Goal: Task Accomplishment & Management: Use online tool/utility

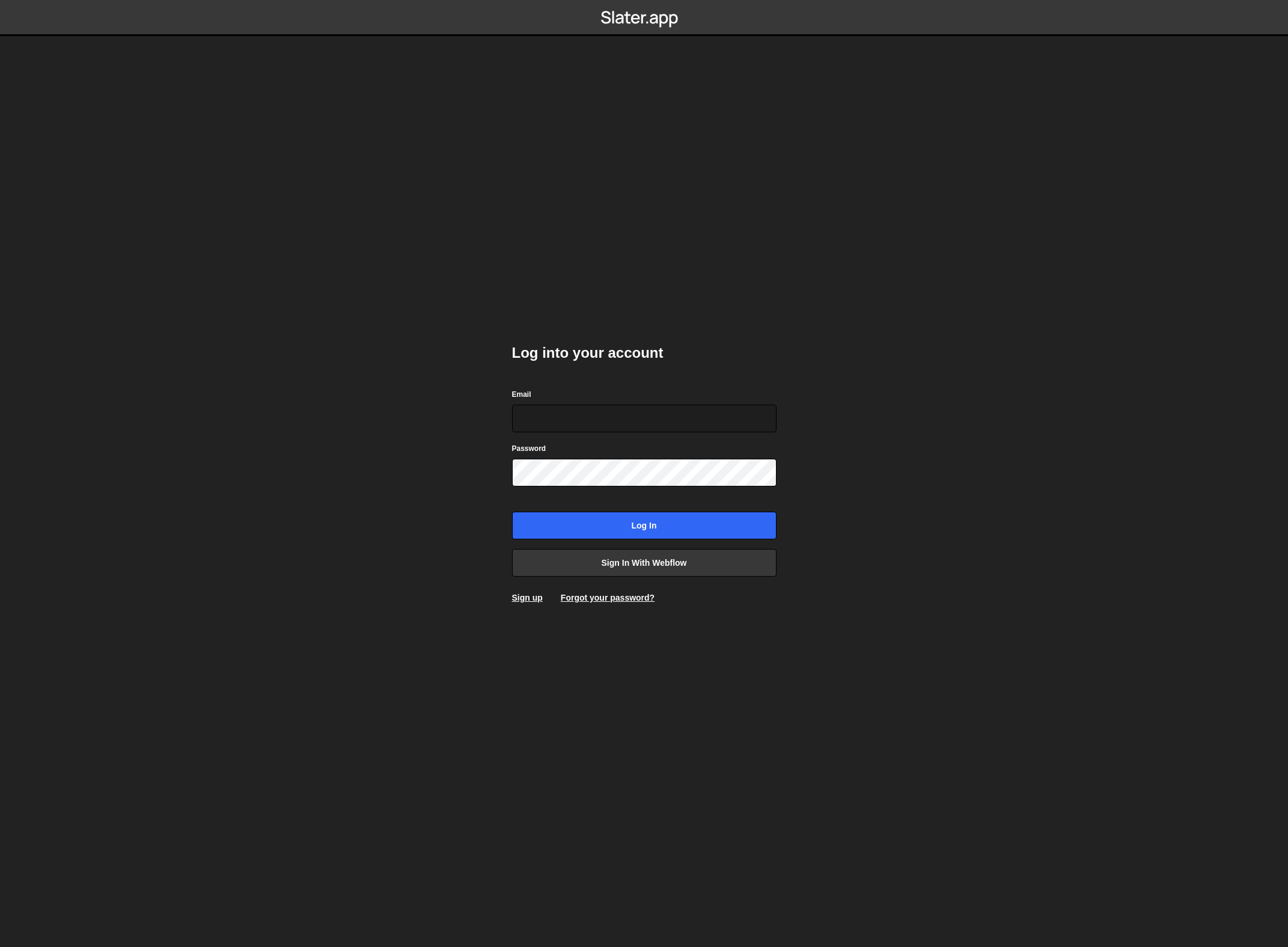
type input "[EMAIL_ADDRESS][DOMAIN_NAME]"
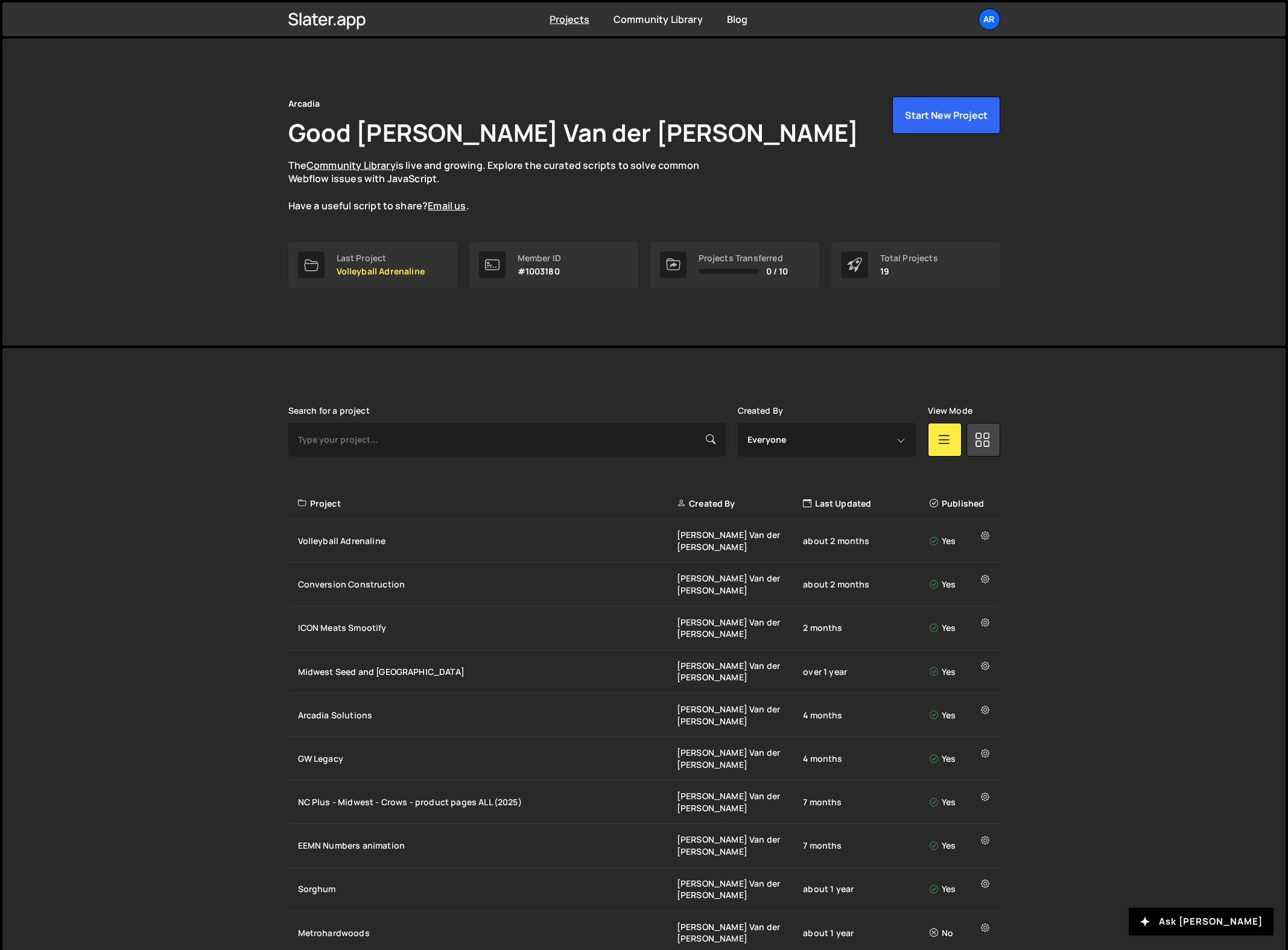
click at [130, 244] on div "Arcadia Good Day, Bill Van der hagen The Community Library is live and growing.…" at bounding box center [643, 192] width 1283 height 307
click at [407, 257] on div "Last Project" at bounding box center [380, 258] width 88 height 10
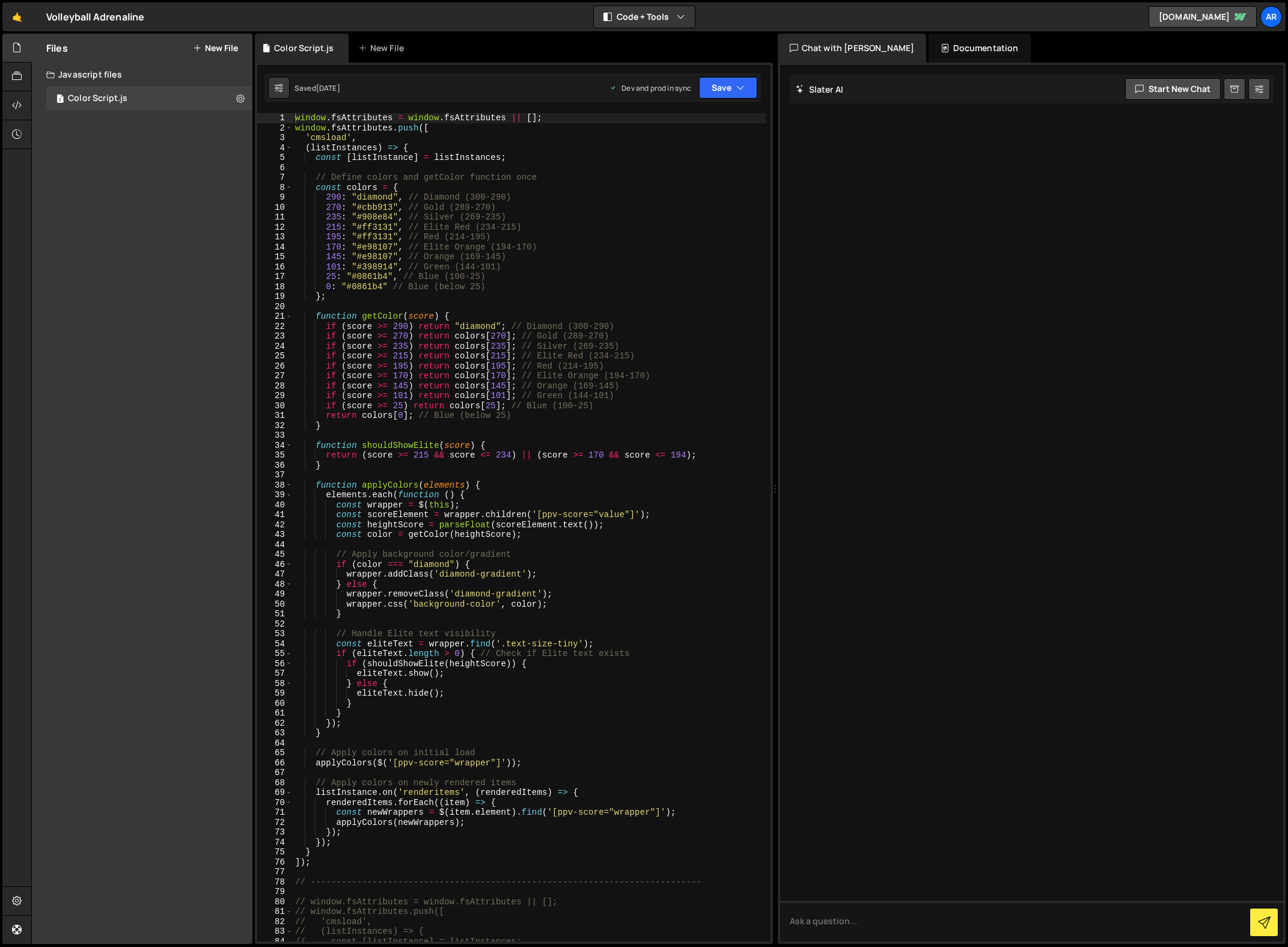
click at [81, 223] on div "Files New File Javascript files 1 Color Script.js 0 CSS files Copy share link E…" at bounding box center [142, 488] width 221 height 910
click at [167, 226] on div "Files New File Javascript files 1 Color Script.js 0 CSS files Copy share link E…" at bounding box center [142, 488] width 221 height 910
click at [202, 47] on button "New File" at bounding box center [215, 47] width 45 height 9
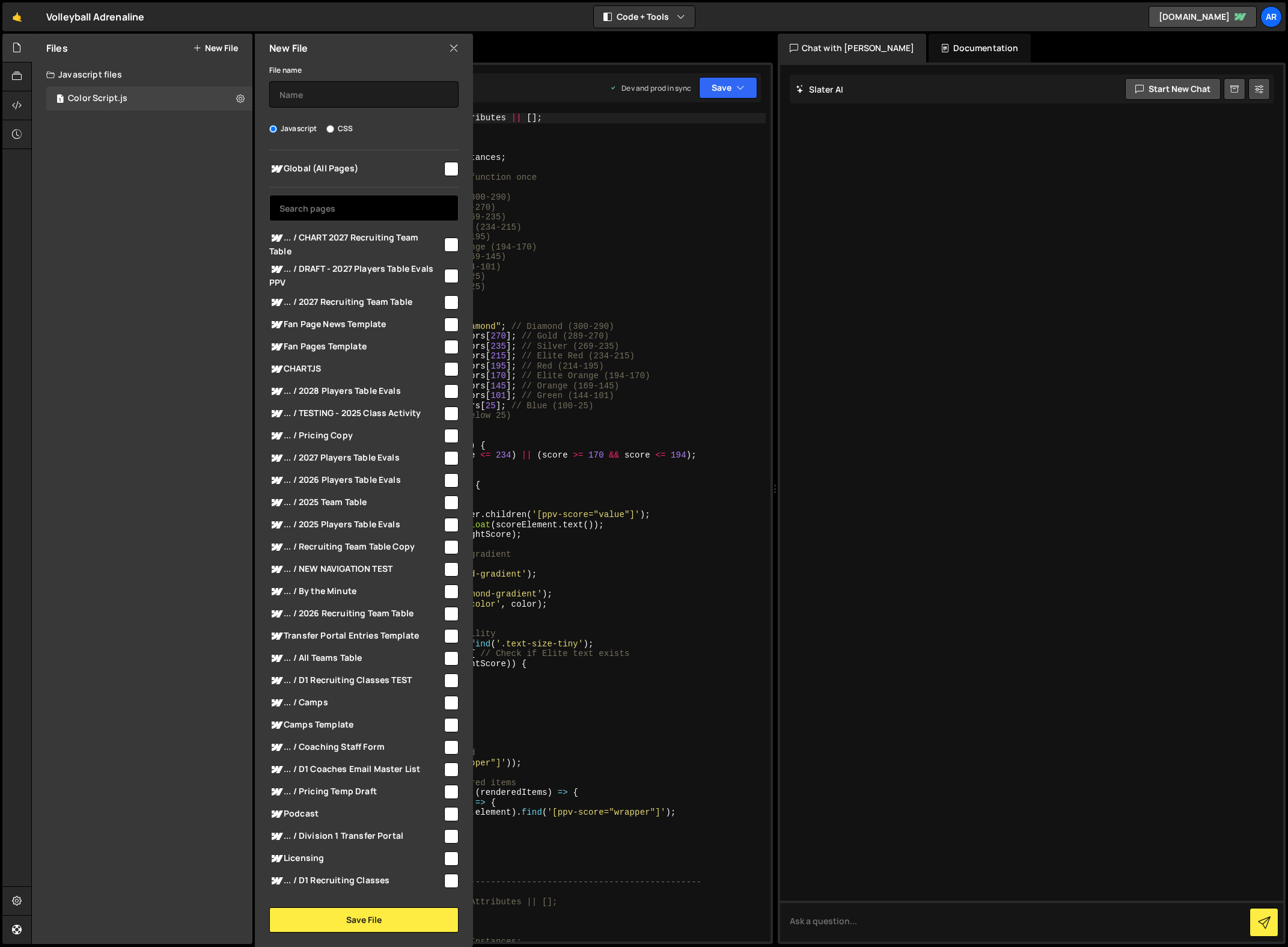
click at [306, 212] on input "text" at bounding box center [364, 208] width 189 height 26
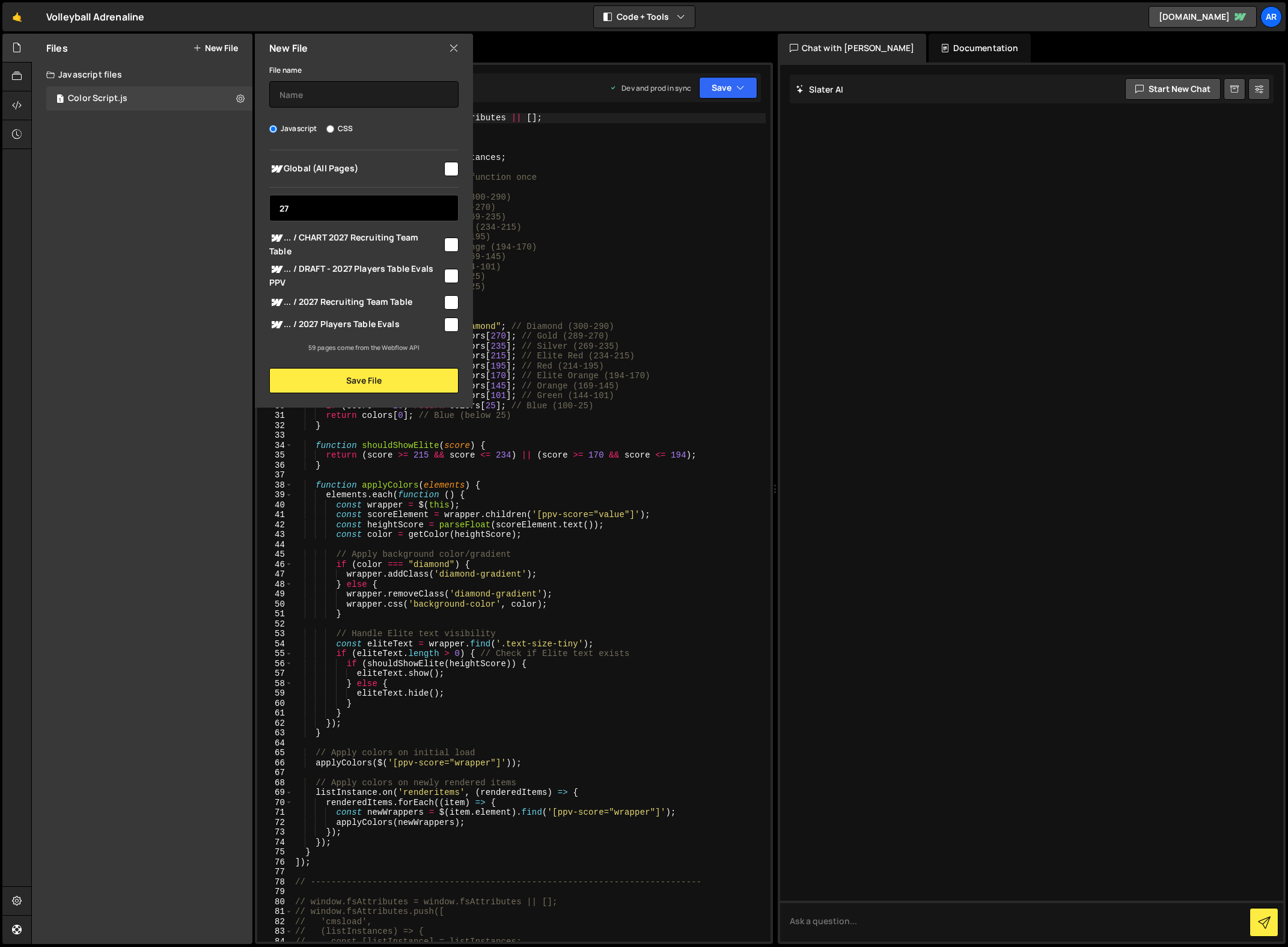
type input "27"
click at [454, 243] on input "checkbox" at bounding box center [451, 245] width 15 height 15
checkbox input "true"
click at [321, 91] on input "text" at bounding box center [364, 94] width 189 height 26
type input "New Charts"
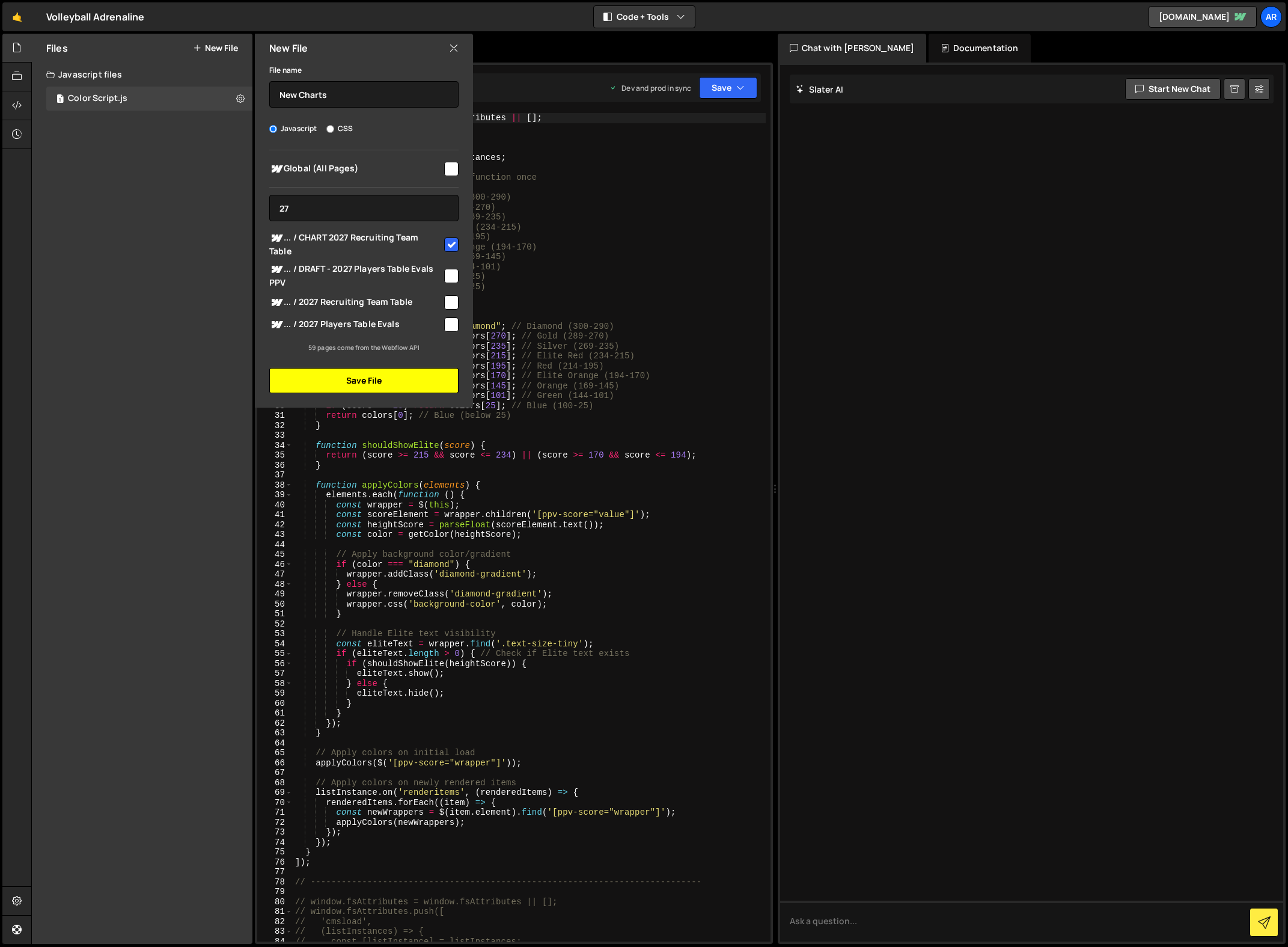
click at [376, 383] on button "Save File" at bounding box center [364, 380] width 189 height 26
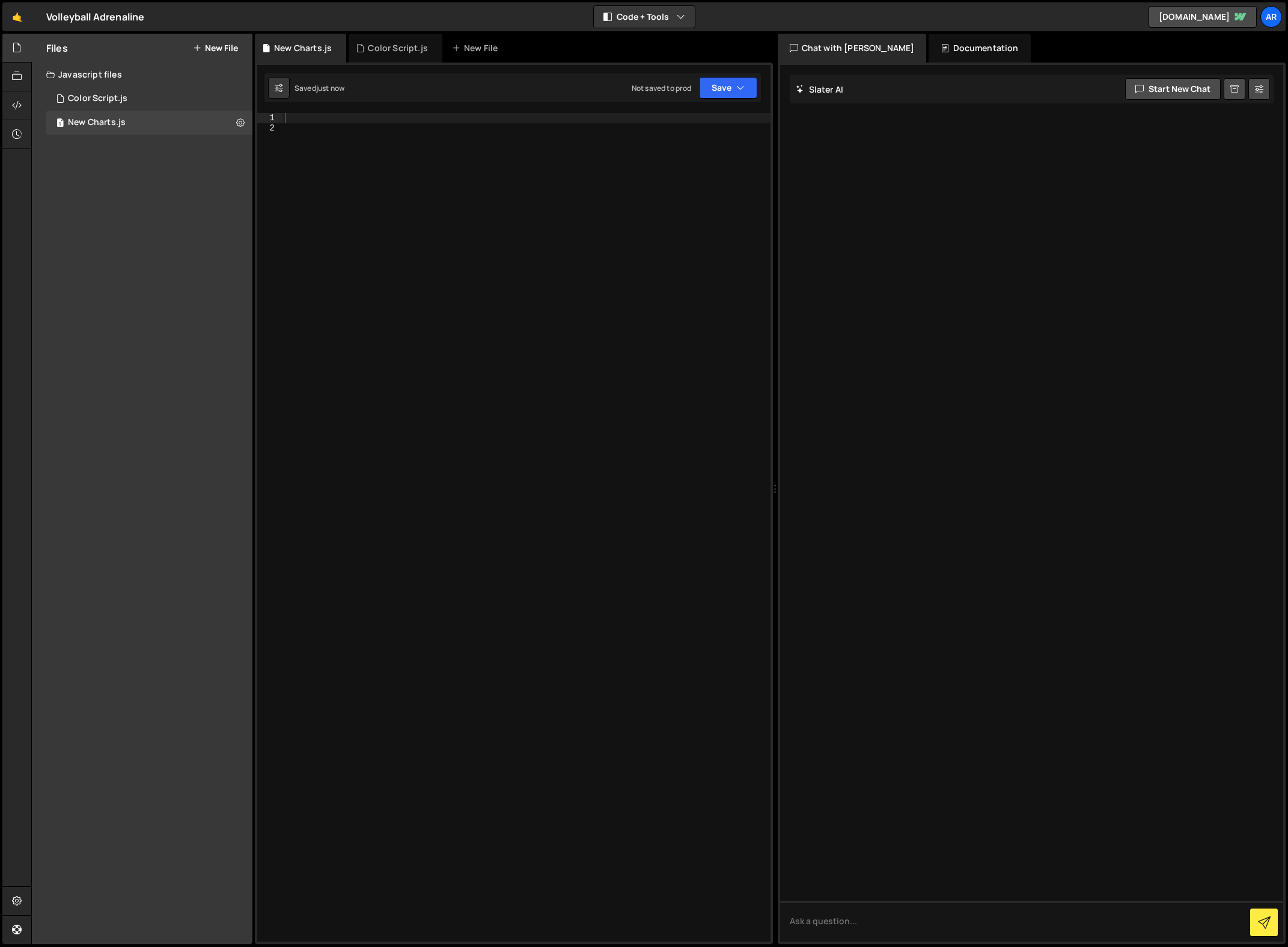
click at [458, 203] on div at bounding box center [526, 537] width 488 height 848
click at [345, 111] on div "1 2 3 4 5 6 7 8 9 10 11 12 13 14 15 16 17 18 19 20 21 22 23 24 25 26 27 28 29 3…" at bounding box center [514, 503] width 518 height 881
click at [327, 122] on div at bounding box center [526, 537] width 488 height 848
paste textarea "observer.observe(document.body, { childList: true, subtree: true });"
type textarea "observer.observe(document.body, { childList: true, subtree: true });"
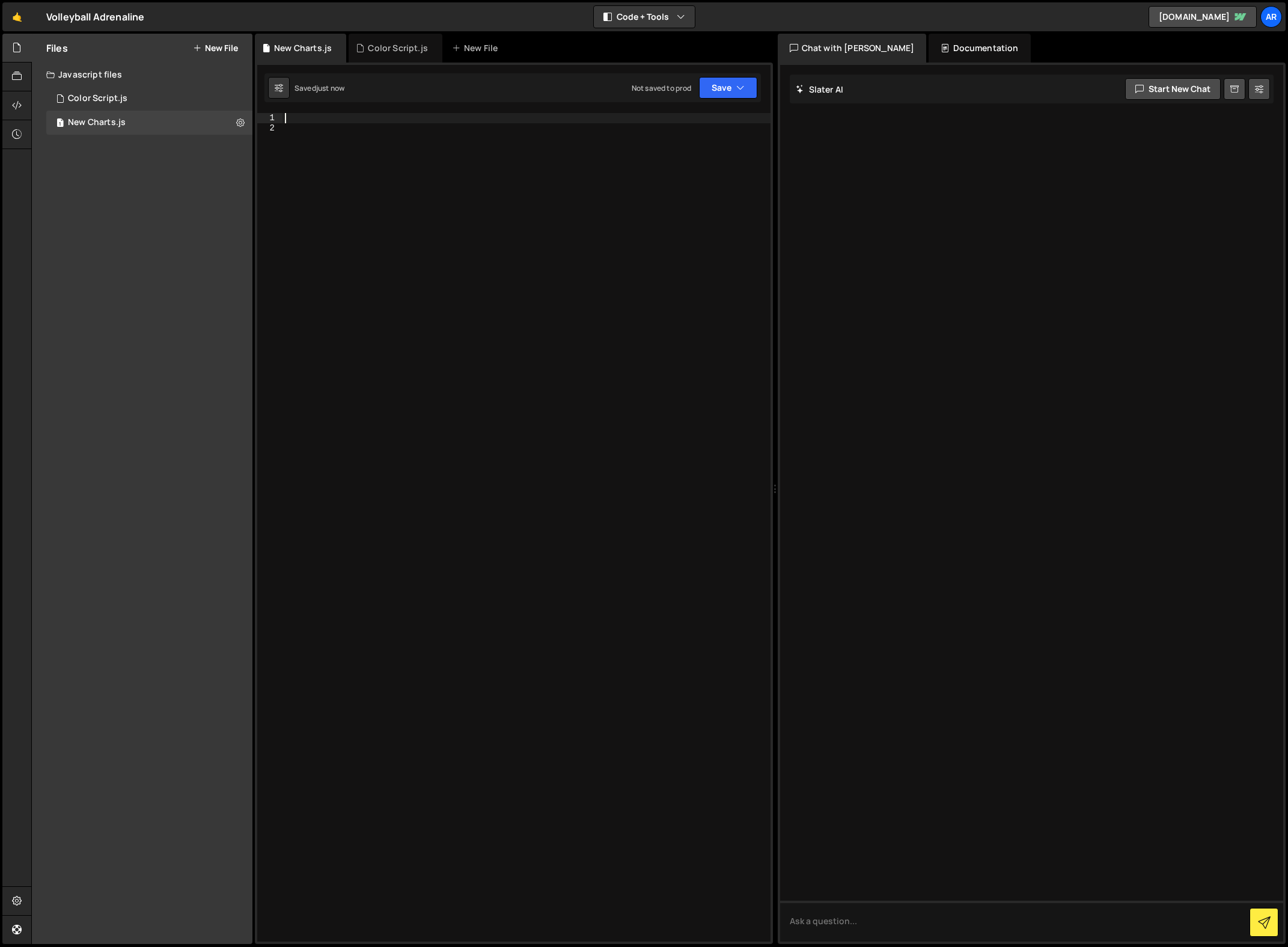
scroll to position [1462, 0]
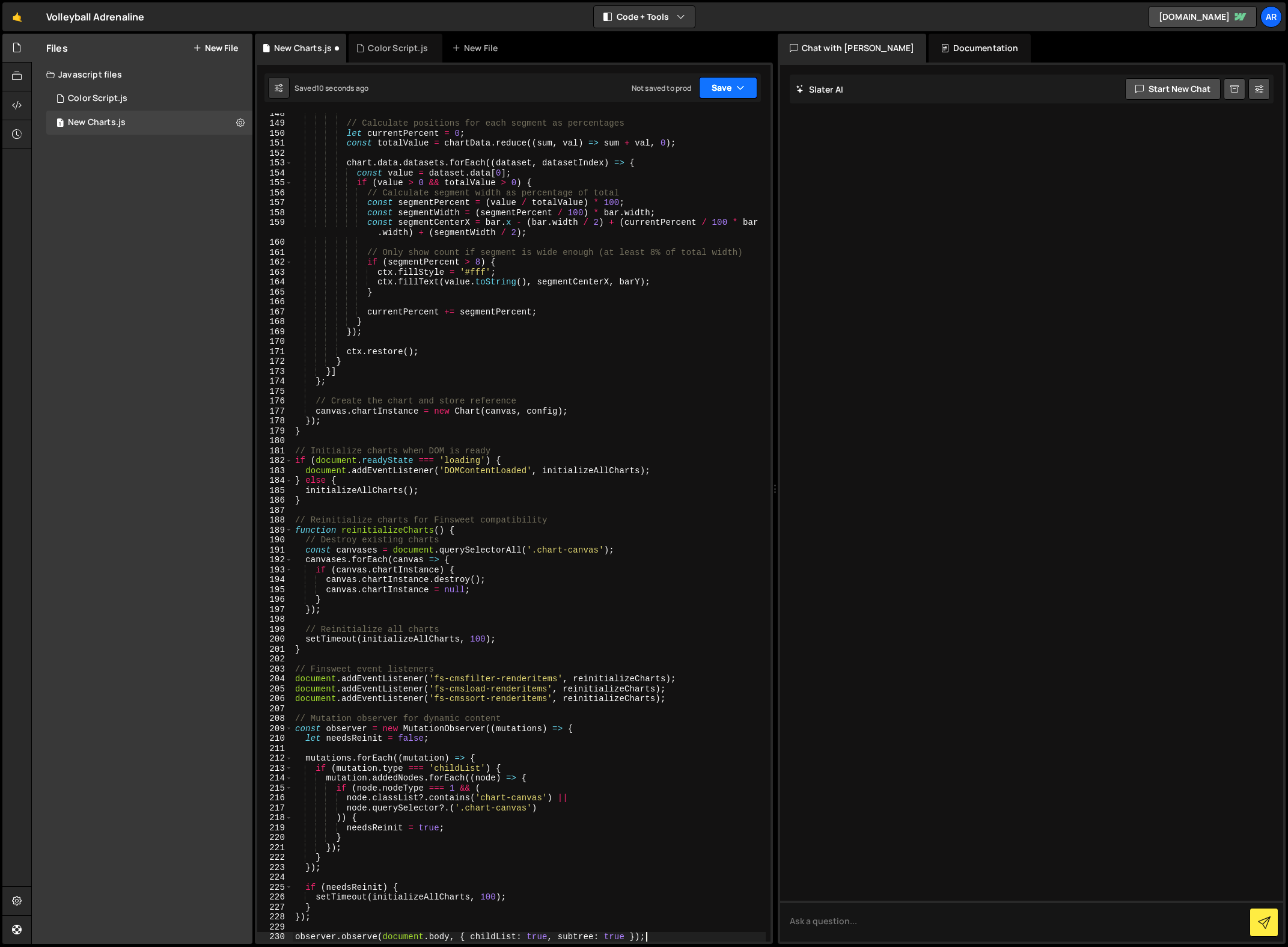
click at [712, 88] on button "Save" at bounding box center [728, 88] width 58 height 22
click at [708, 128] on div "Saved 12 seconds ago" at bounding box center [687, 131] width 125 height 15
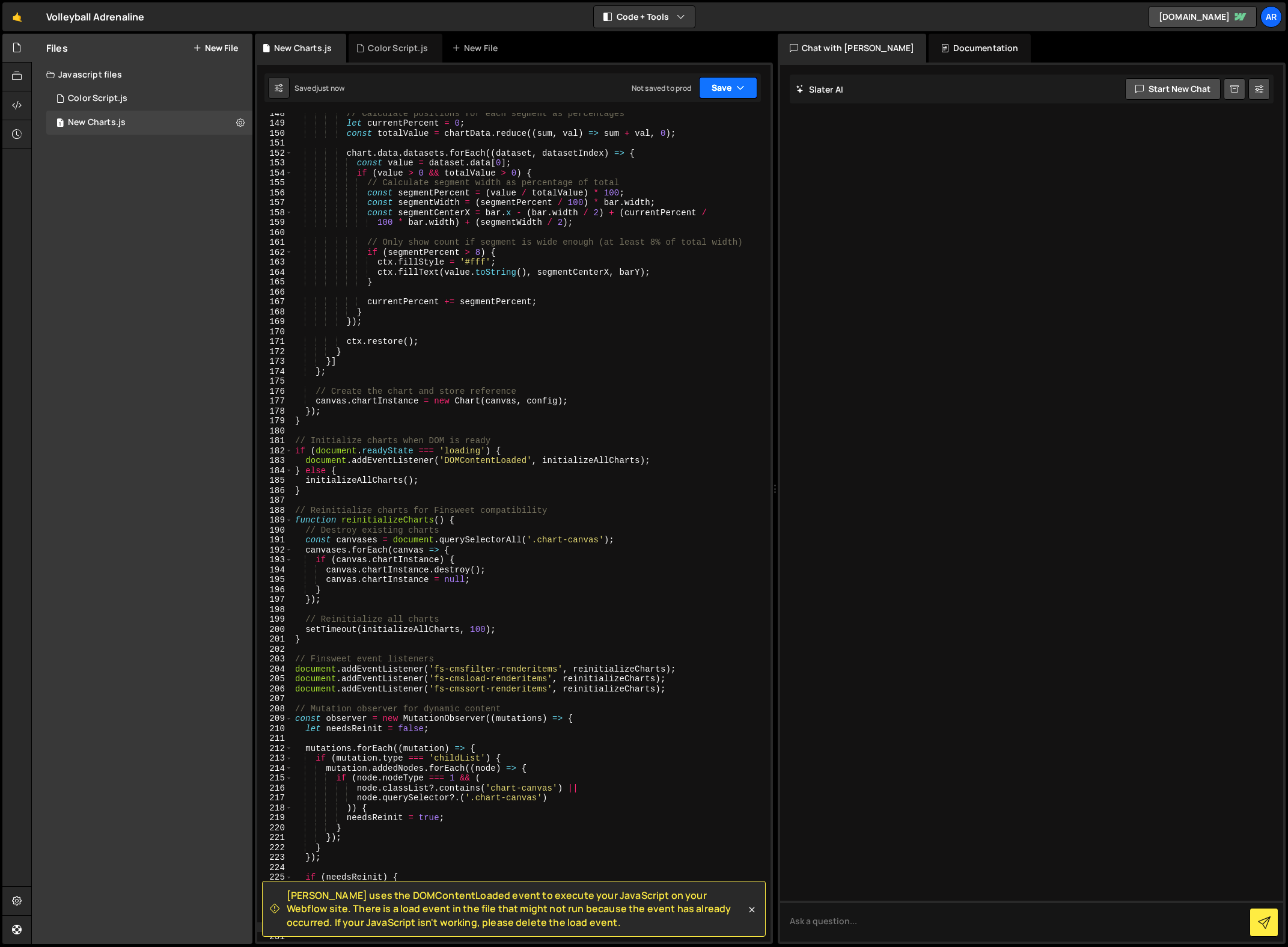
click at [726, 91] on button "Save" at bounding box center [728, 88] width 58 height 22
click at [713, 165] on div "Not saved to prod" at bounding box center [687, 169] width 125 height 15
click at [598, 386] on div "// Calculate positions for each segment as percentages let currentPercent = 0 ;…" at bounding box center [529, 532] width 473 height 848
click at [147, 424] on div "Files New File Javascript files 1 Color Script.js 0 1 New Charts.js 0 CSS files…" at bounding box center [142, 488] width 221 height 910
click at [146, 425] on div "Files New File Javascript files 1 Color Script.js 0 1 New Charts.js 0 CSS files…" at bounding box center [142, 488] width 221 height 910
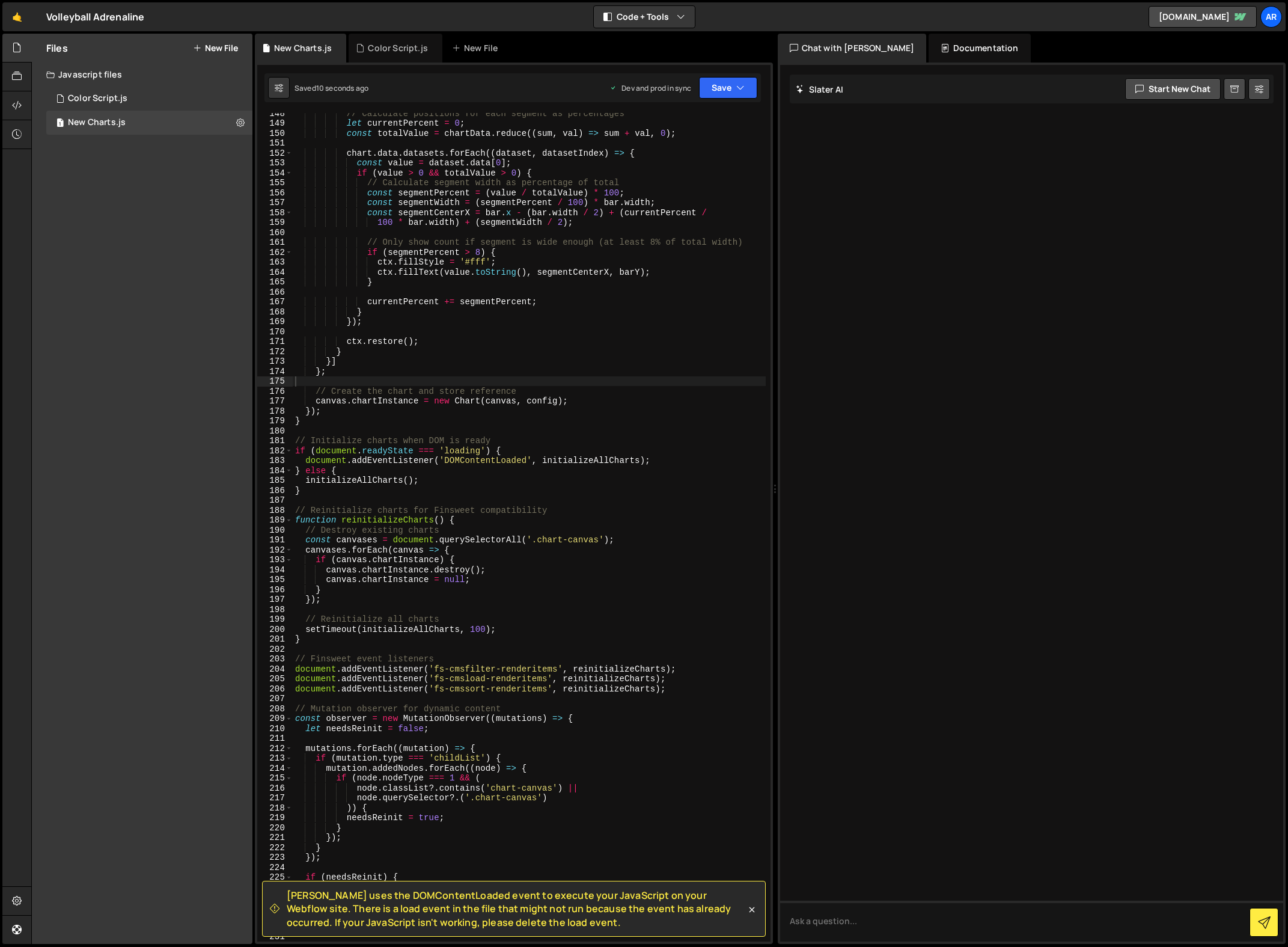
click at [502, 21] on div "🤙 Volleyball Adrenaline ⚠️ Code is being edited in another browser Code + Tools…" at bounding box center [644, 17] width 1284 height 29
click at [1027, 488] on div at bounding box center [1032, 503] width 504 height 876
click at [513, 542] on div "// Calculate positions for each segment as percentages let currentPercent = 0 ;…" at bounding box center [529, 532] width 473 height 848
click at [706, 99] on div "Saved 5 minutes ago Dev and prod in sync Upgrade to Edit Save Save to Staging S…" at bounding box center [513, 88] width 497 height 29
click at [710, 96] on button "Save" at bounding box center [728, 88] width 58 height 22
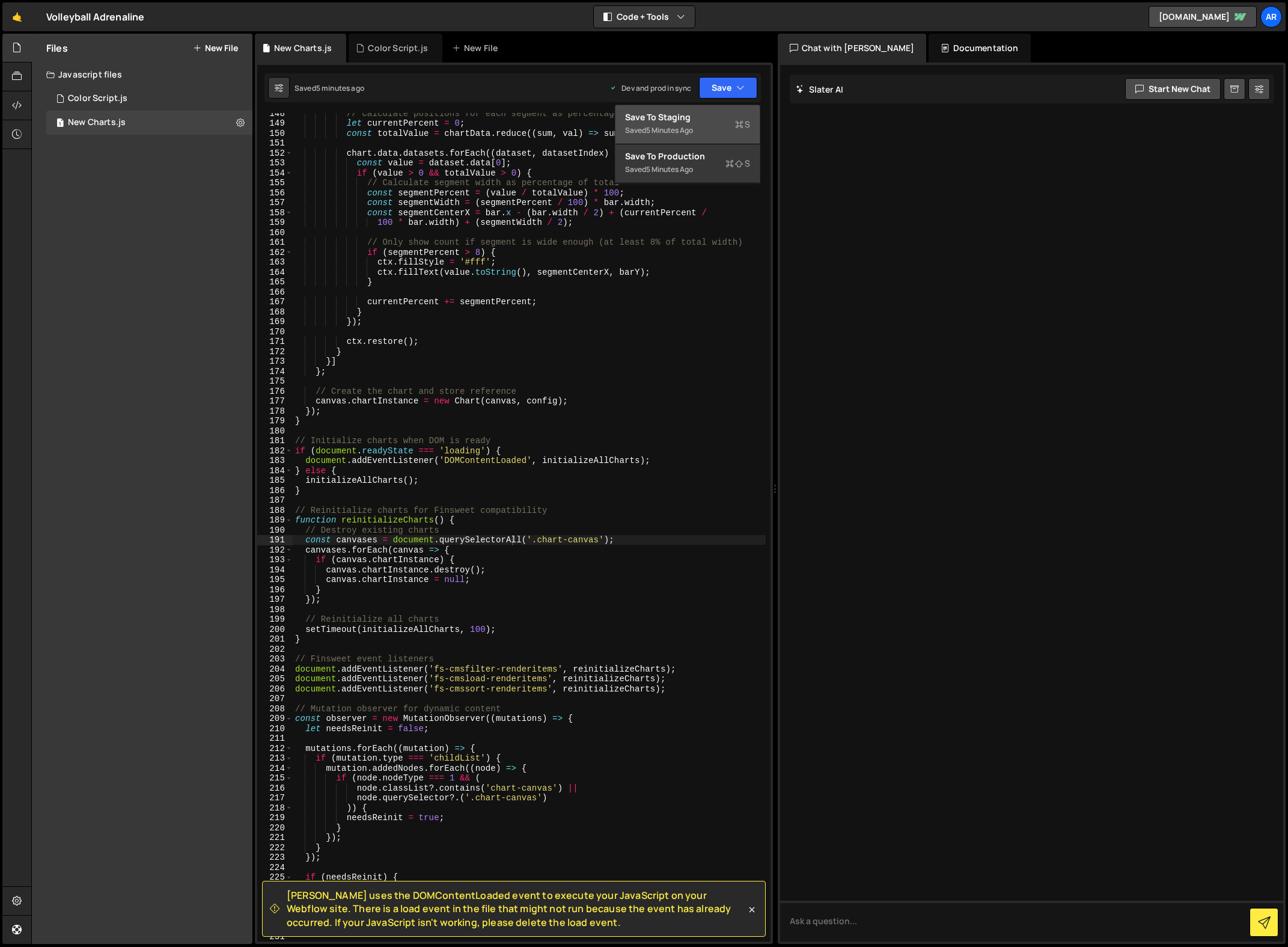
click at [683, 131] on div "5 minutes ago" at bounding box center [670, 130] width 47 height 10
click at [714, 97] on button "Save" at bounding box center [728, 88] width 58 height 22
click at [689, 162] on div "Saved 5 minutes ago" at bounding box center [687, 169] width 125 height 15
click at [77, 415] on div "Files New File Javascript files 1 Color Script.js 0 1 New Charts.js 0 CSS files…" at bounding box center [142, 488] width 221 height 910
click at [101, 284] on div "Files New File Javascript files 1 Color Script.js 0 1 New Charts.js 0 CSS files…" at bounding box center [142, 488] width 221 height 910
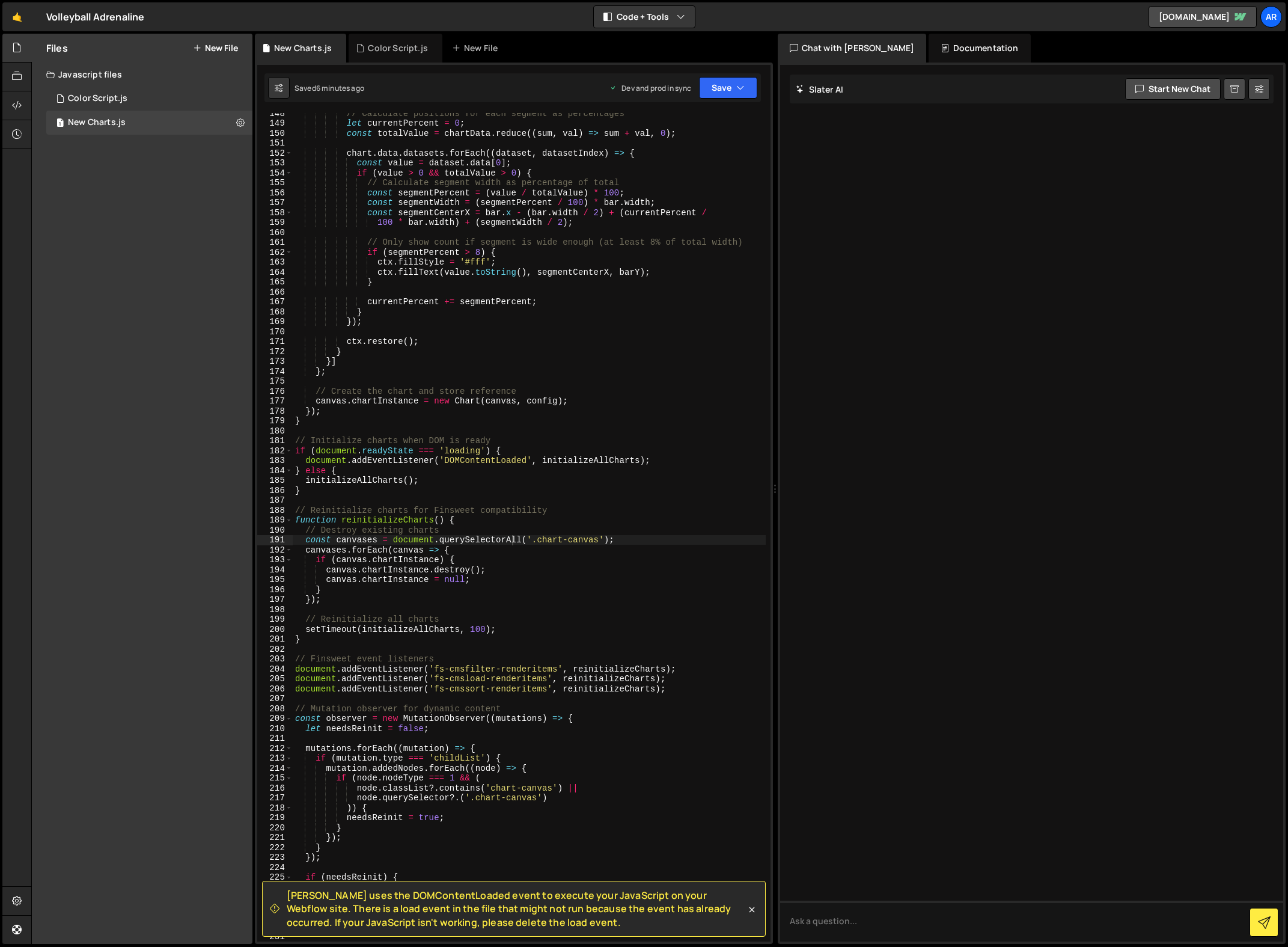
type textarea "}"
click at [601, 356] on div "// Calculate positions for each segment as percentages let currentPercent = 0 ;…" at bounding box center [529, 532] width 473 height 848
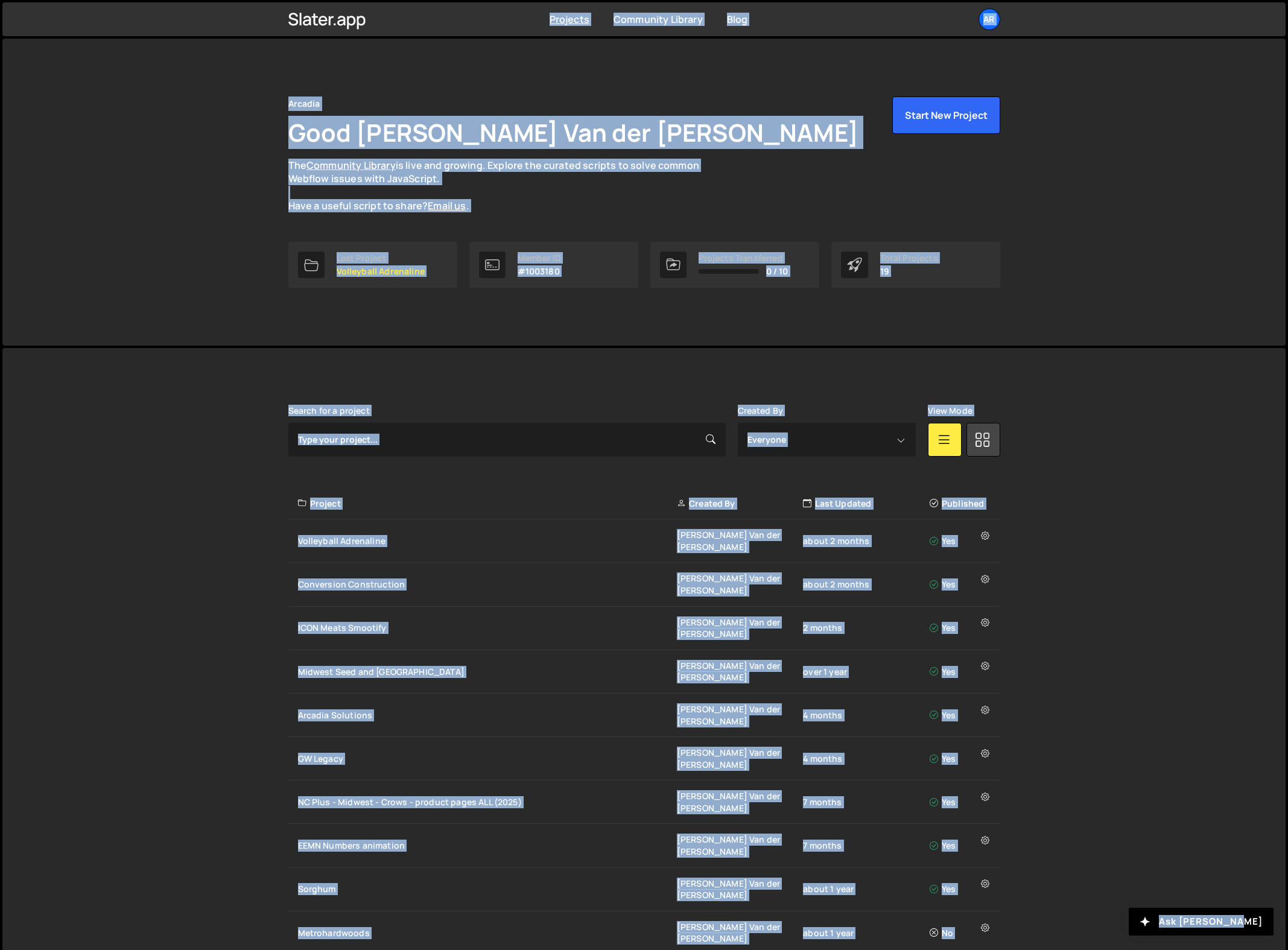
click at [195, 414] on div "Slater is designed for desktop use. Please use a larger screen to access the fu…" at bounding box center [643, 742] width 1283 height 788
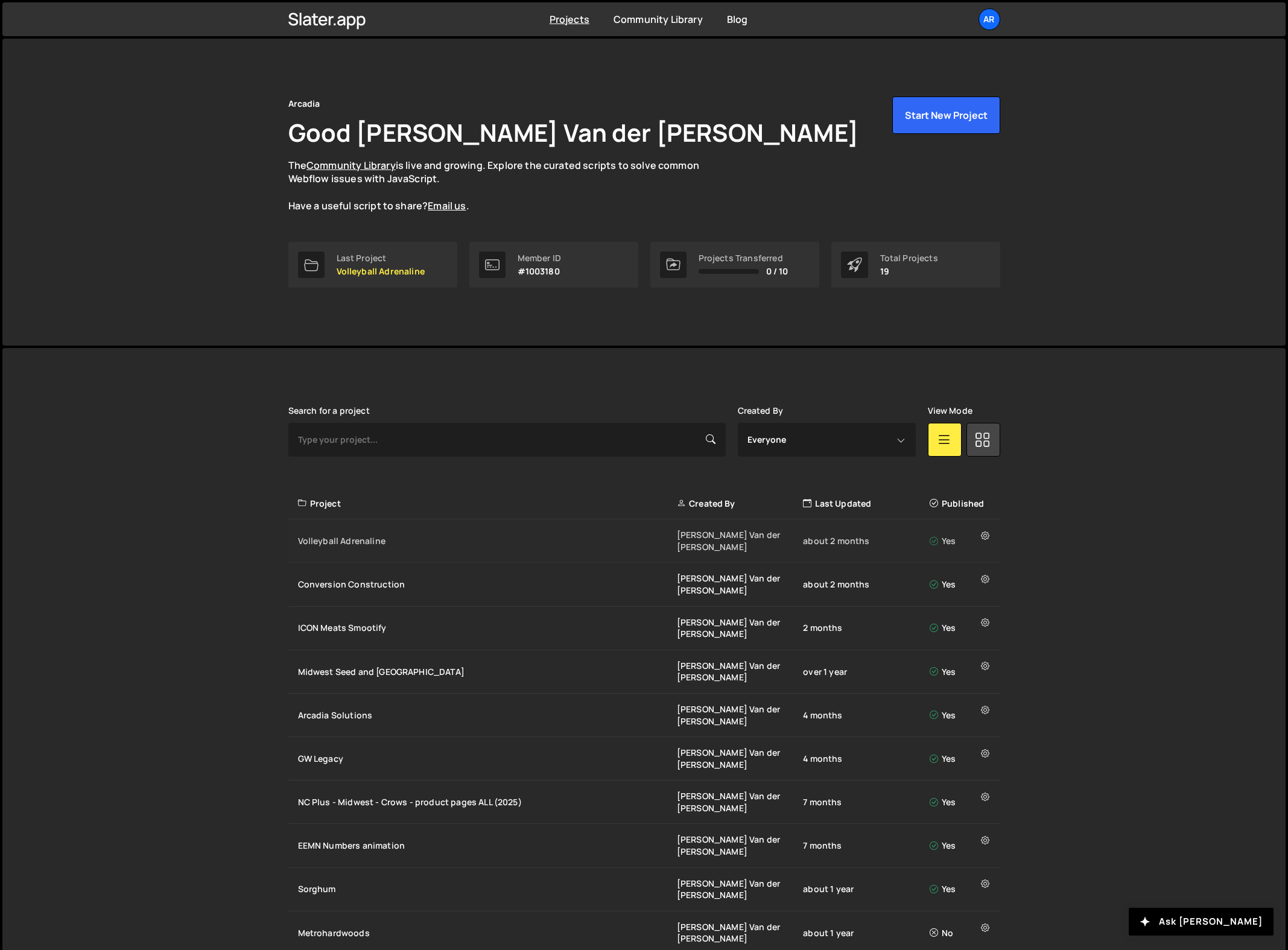
click at [374, 535] on div "Volleyball Adrenaline" at bounding box center [487, 541] width 379 height 12
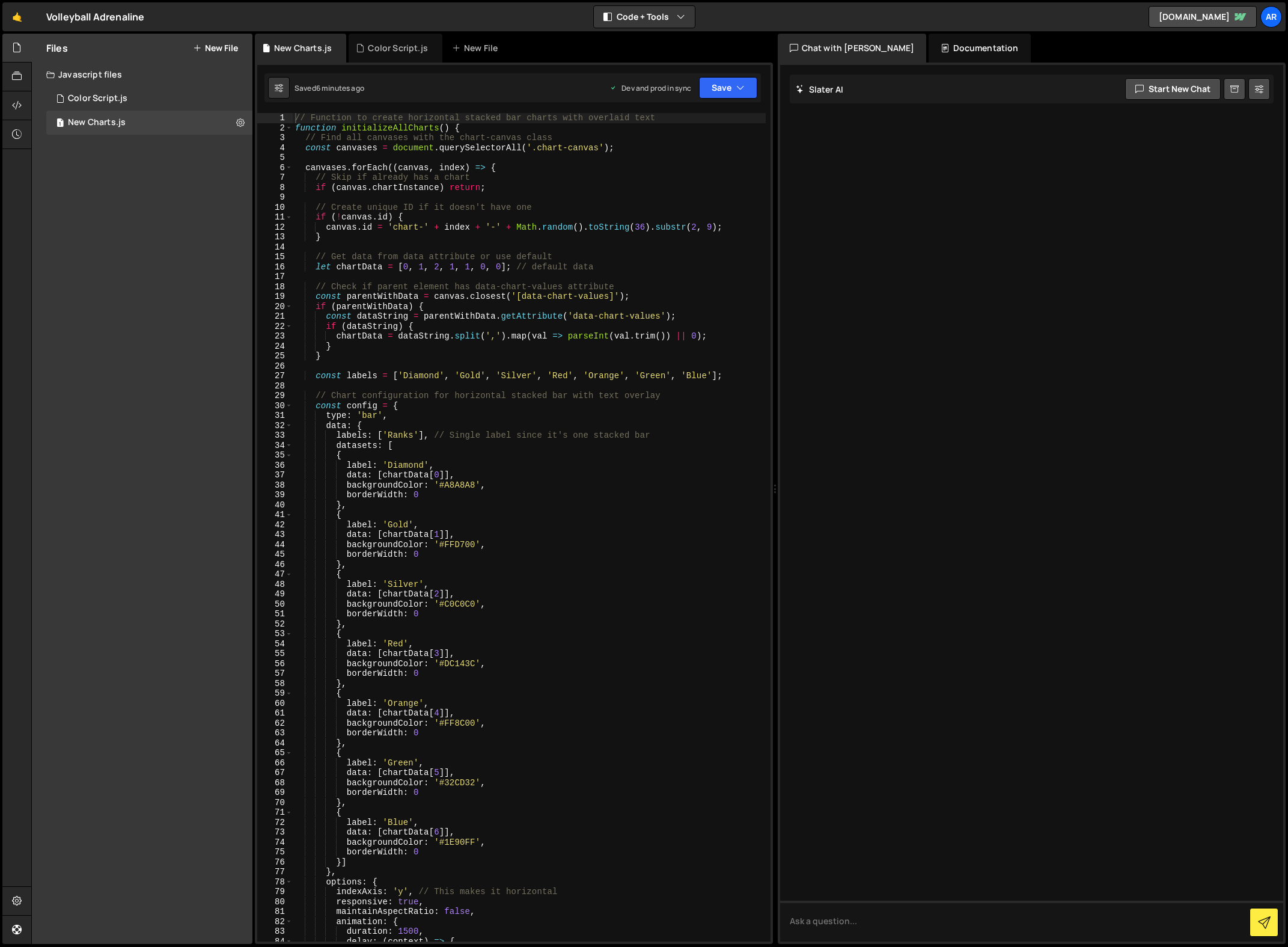
click at [418, 356] on div "// Function to create horizontal stacked bar charts with overlaid text function…" at bounding box center [529, 537] width 473 height 848
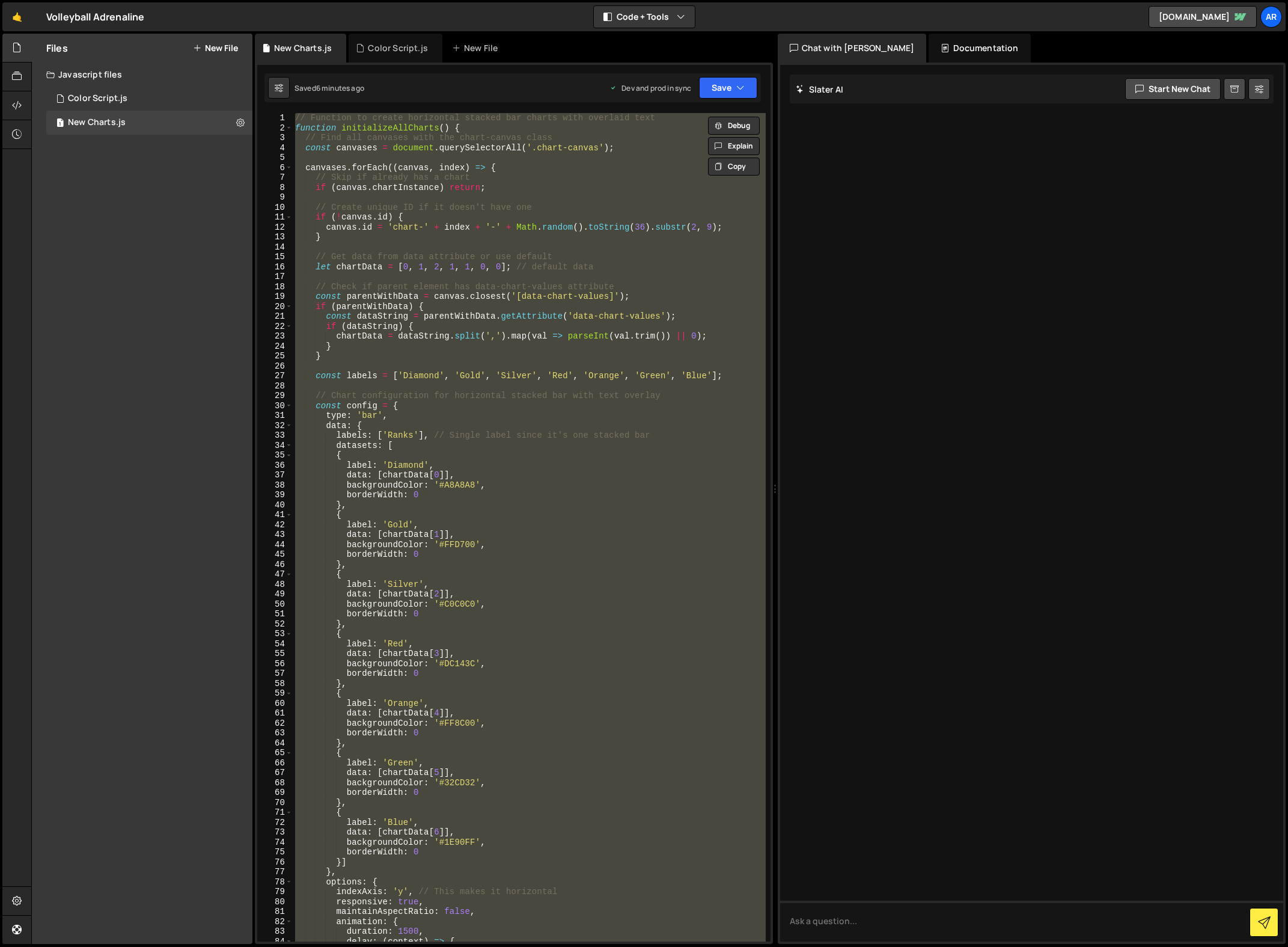
paste textarea
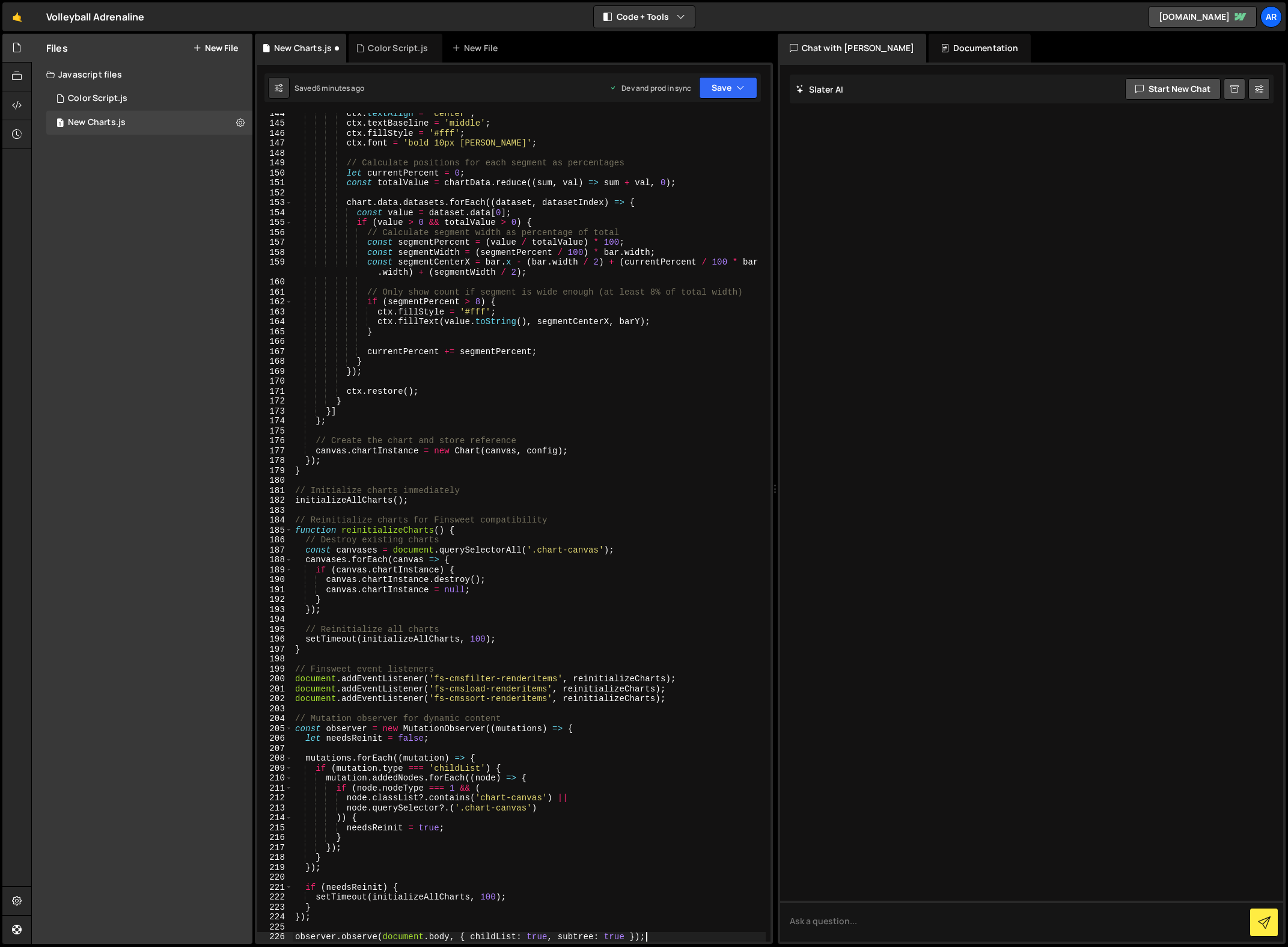
scroll to position [1423, 0]
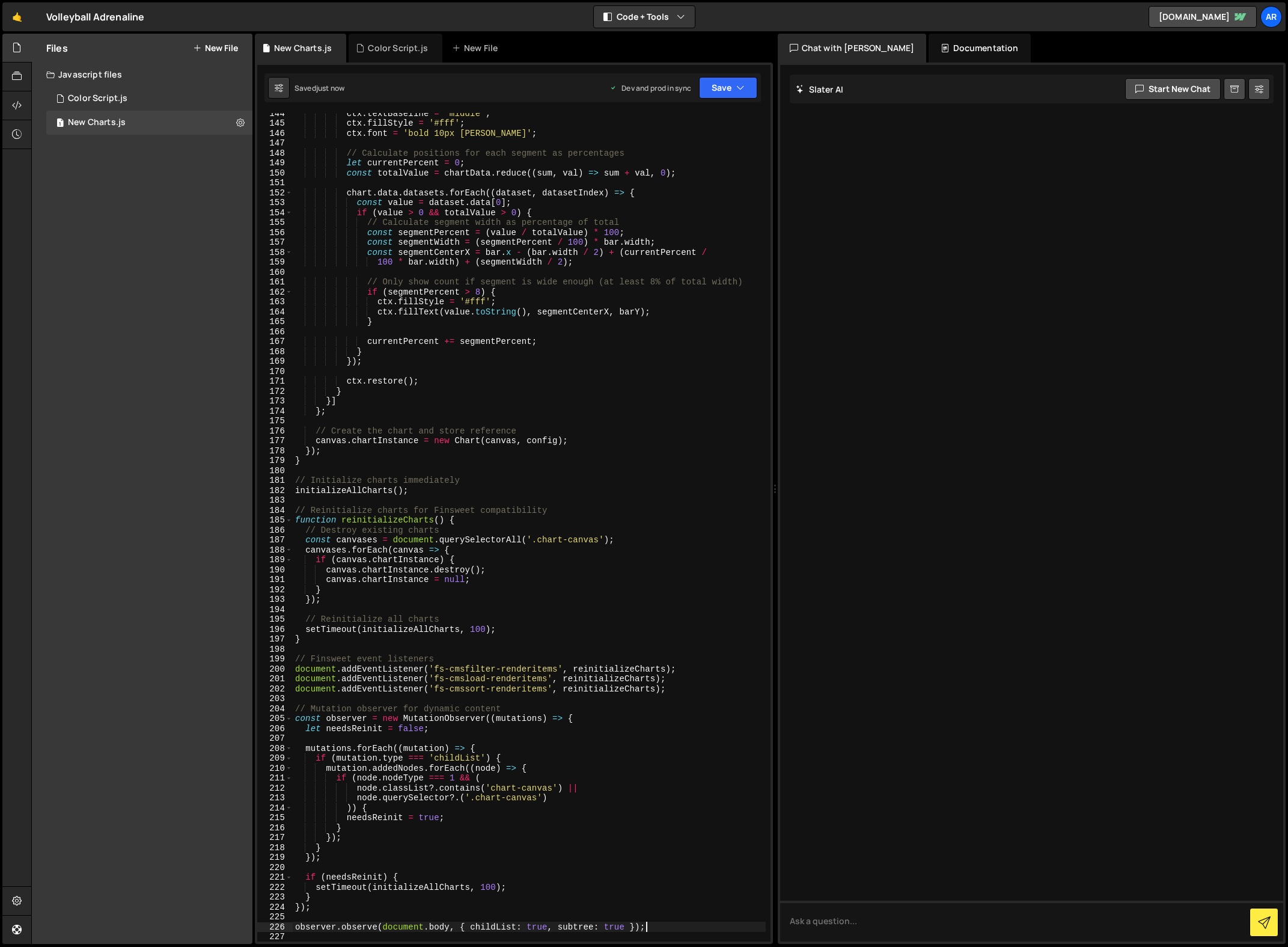
click at [577, 360] on div "ctx . textBaseline = 'middle' ; ctx . fillStyle = '#fff' ; ctx . font = 'bold 1…" at bounding box center [529, 532] width 473 height 848
click at [453, 522] on div "ctx . textBaseline = 'middle' ; ctx . fillStyle = '#fff' ; ctx . font = 'bold 1…" at bounding box center [529, 532] width 473 height 848
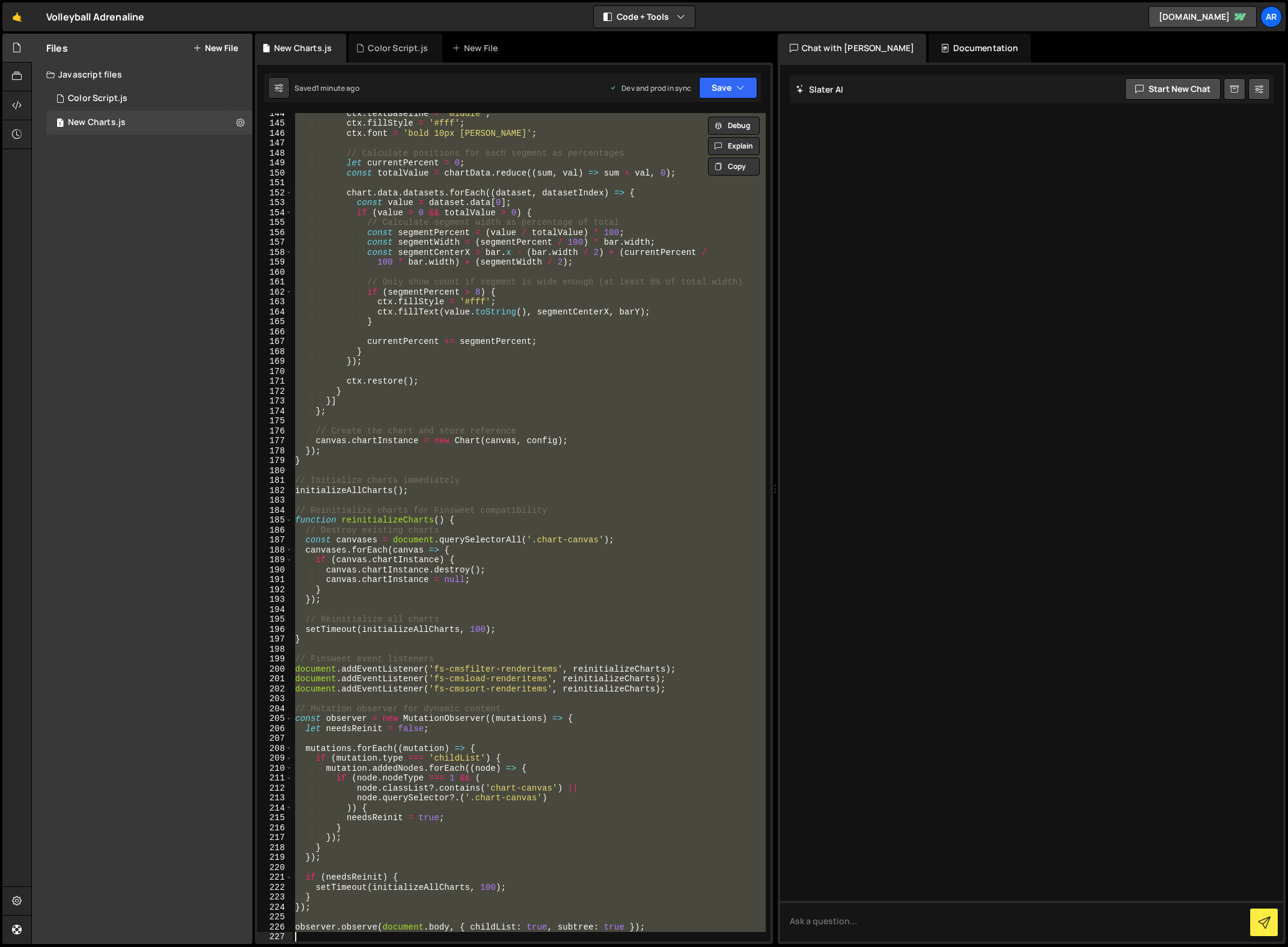
paste textarea
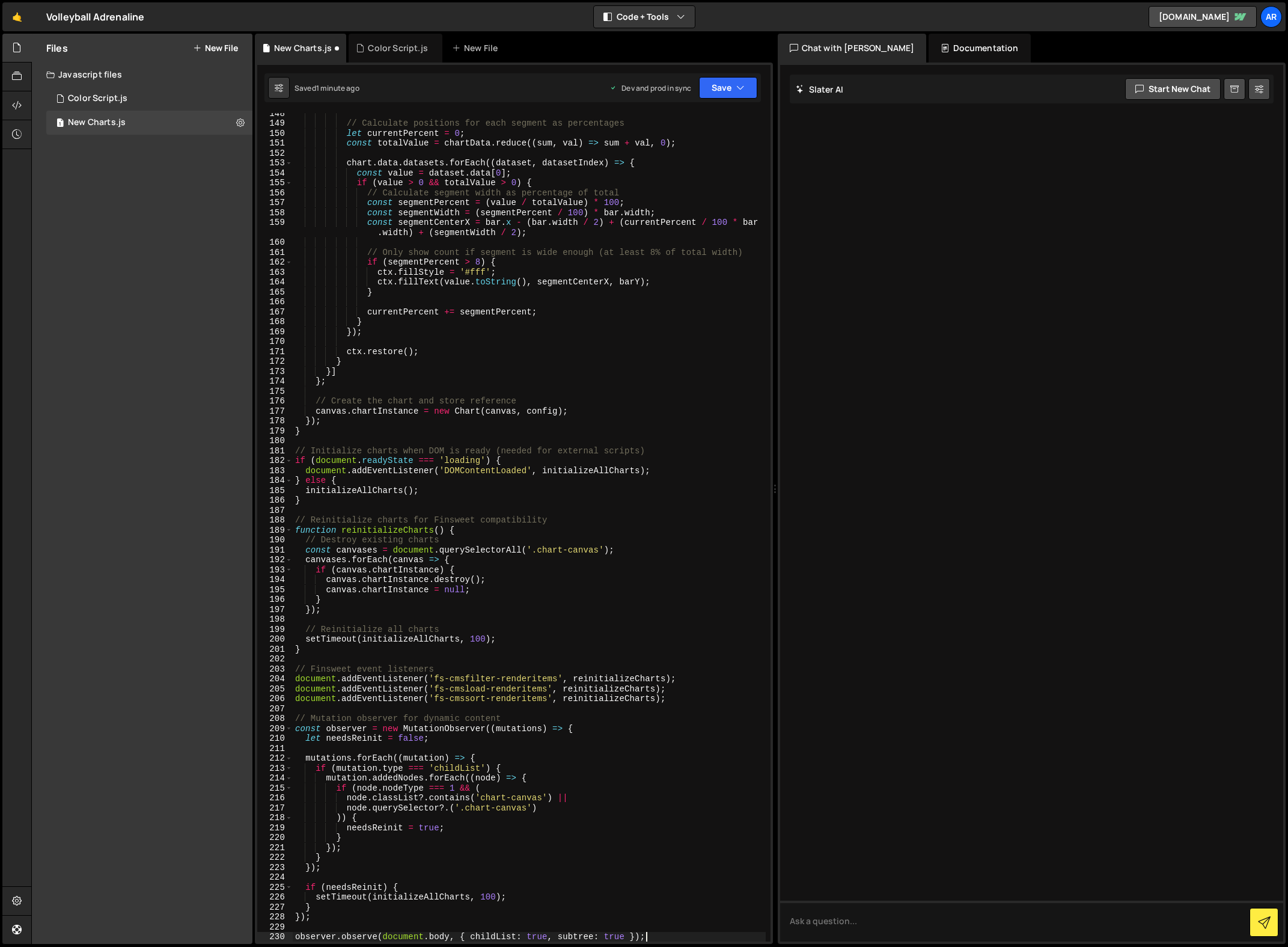
scroll to position [1462, 0]
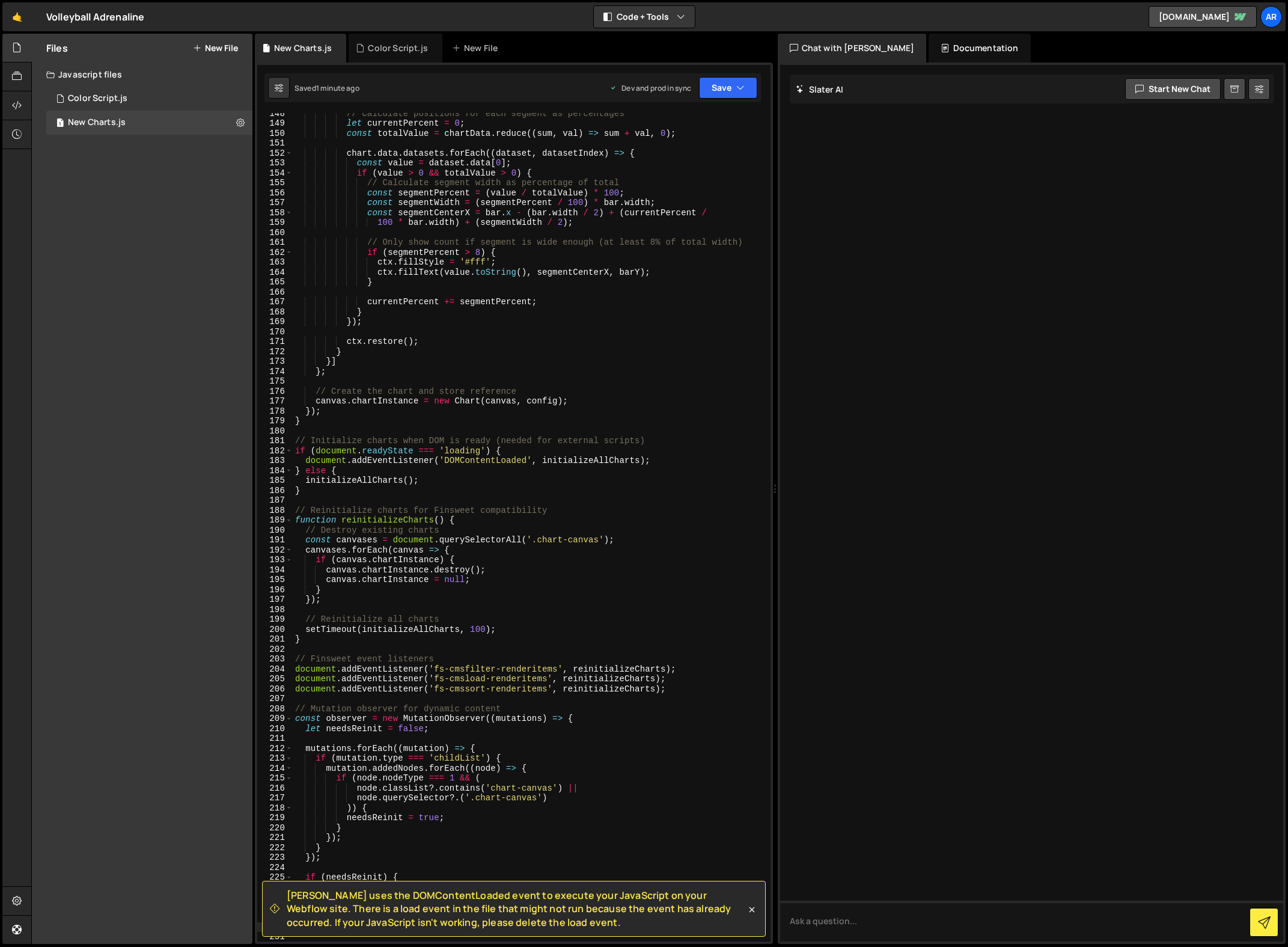
click at [602, 628] on div "// Calculate positions for each segment as percentages let currentPercent = 0 ;…" at bounding box center [529, 532] width 473 height 848
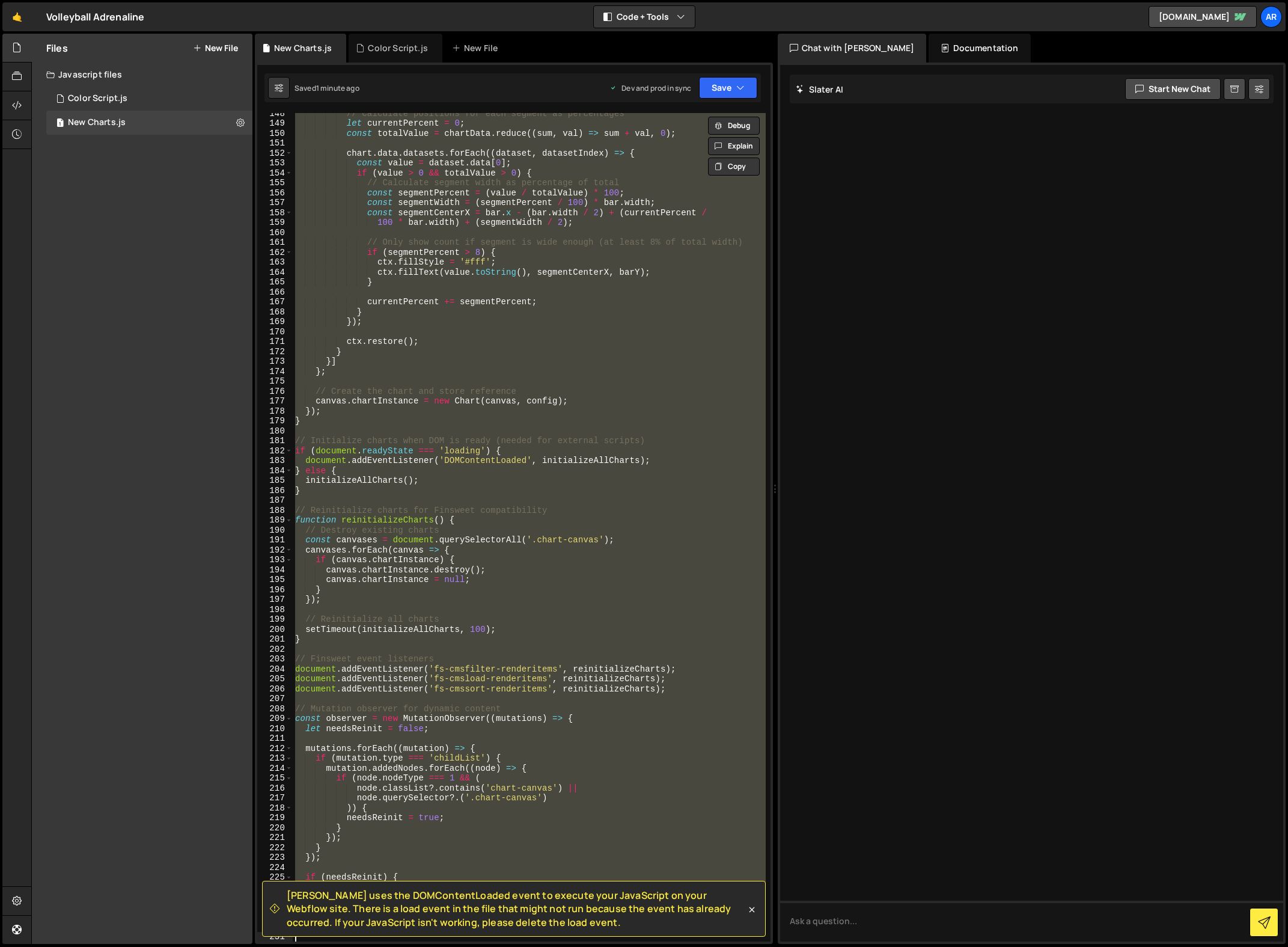
paste textarea
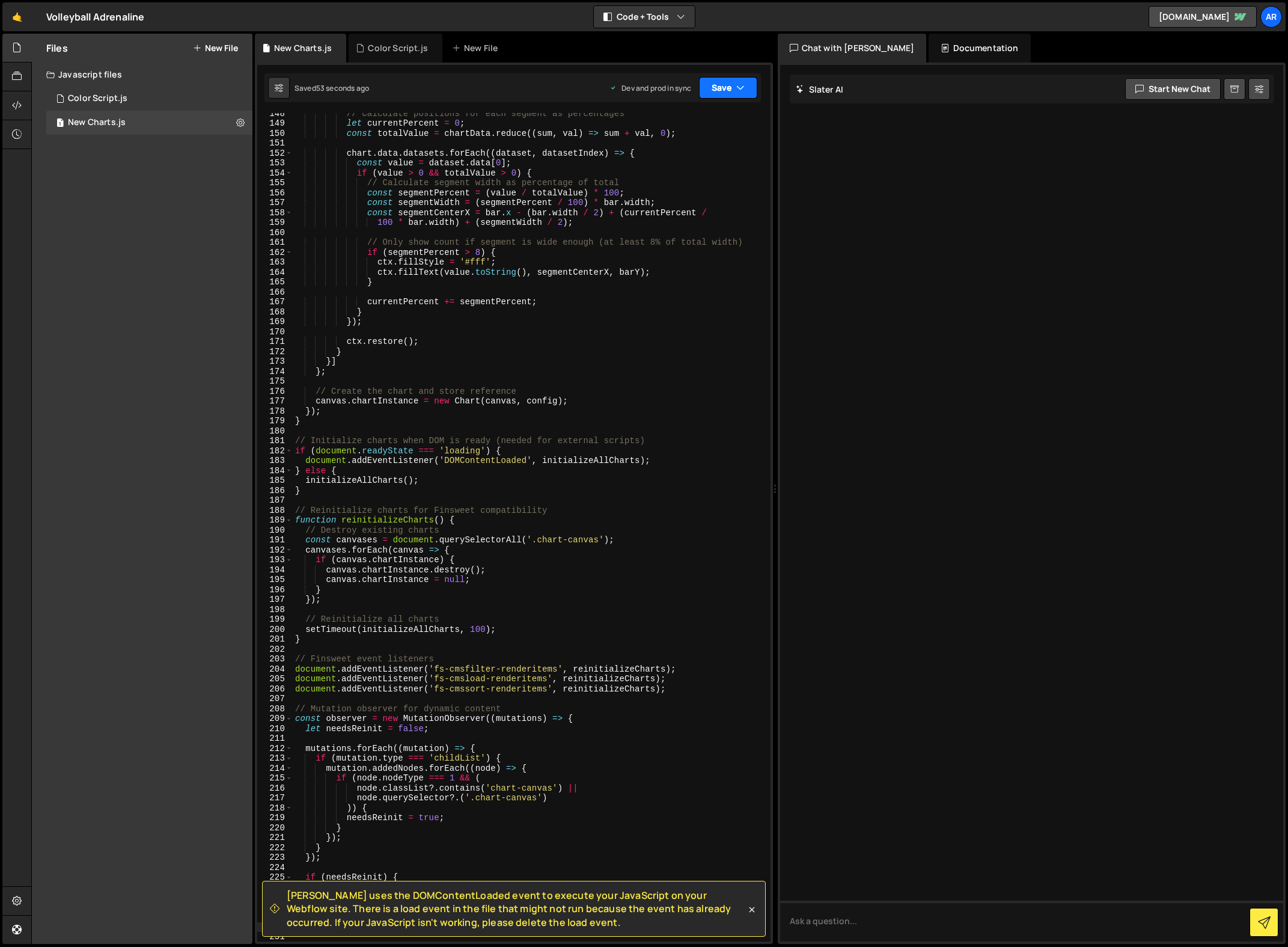
click at [744, 88] on icon "button" at bounding box center [741, 88] width 9 height 12
type textarea "currentPercent += segmentPercent;"
click at [548, 305] on div "// Calculate positions for each segment as percentages let currentPercent = 0 ;…" at bounding box center [529, 532] width 473 height 848
click at [244, 126] on icon at bounding box center [241, 123] width 9 height 12
type input "New Charts"
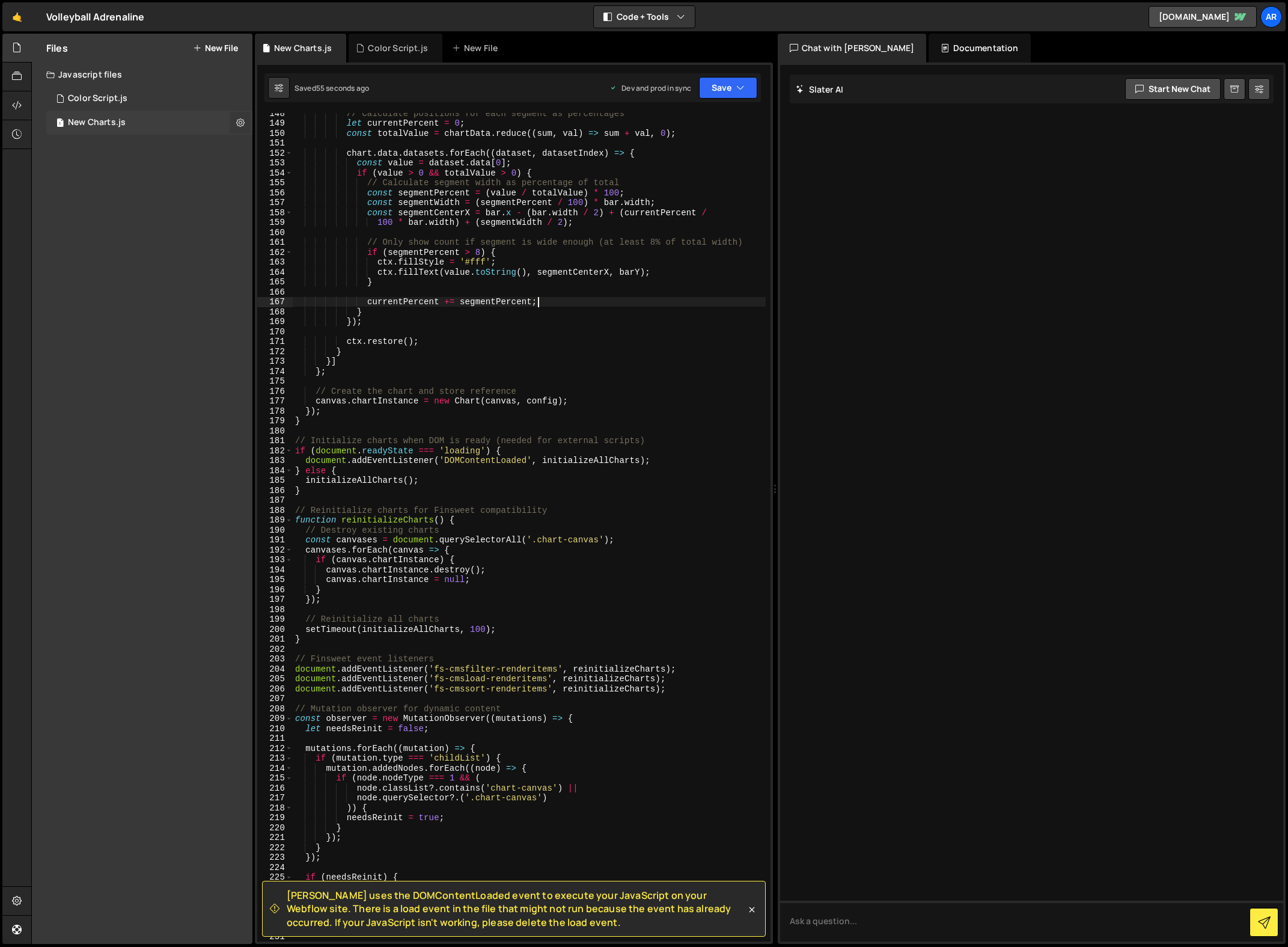
radio input "true"
checkbox input "true"
click at [331, 148] on button "Edit File Settings" at bounding box center [313, 147] width 118 height 24
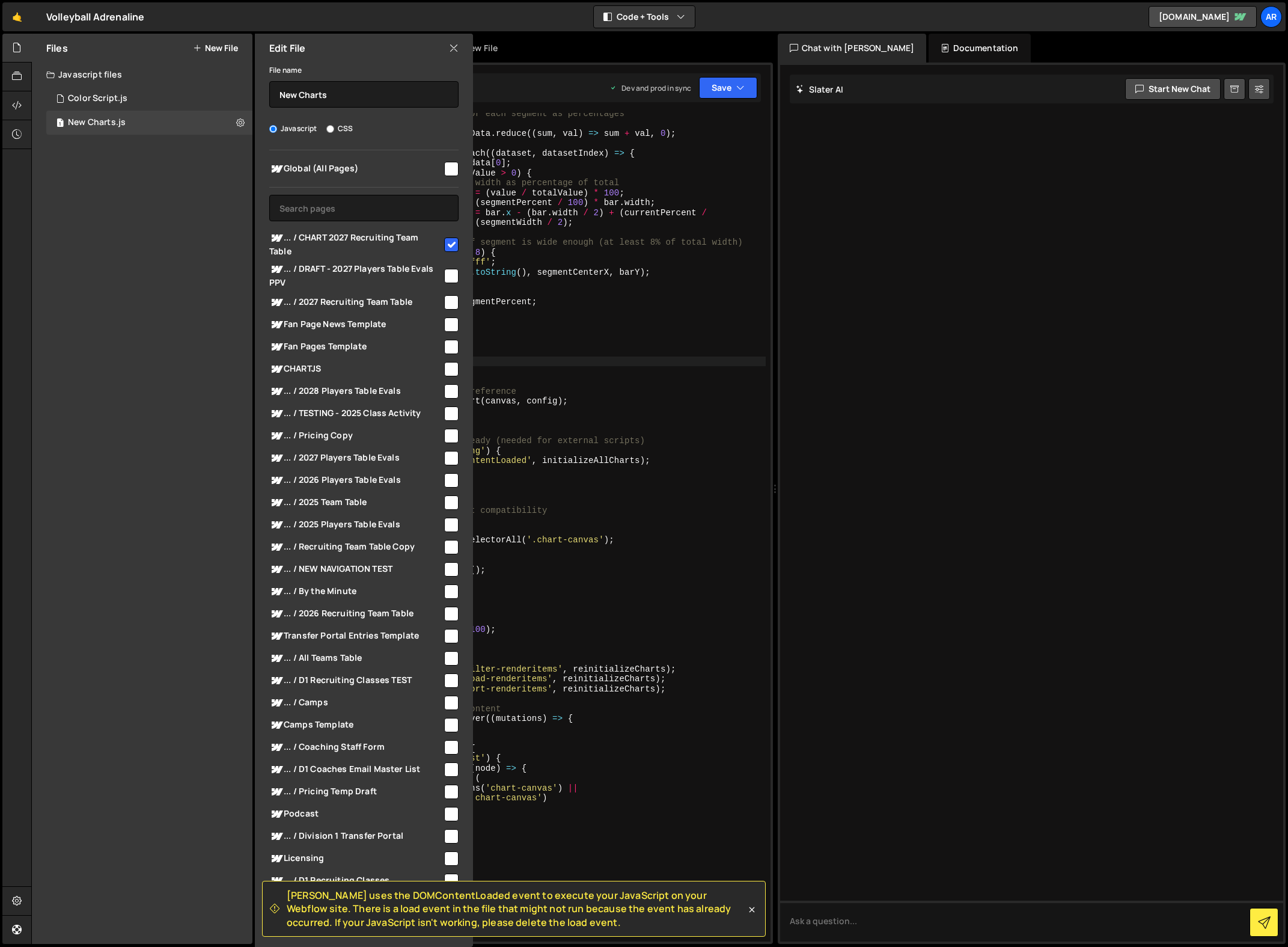
click at [629, 364] on div "// Calculate positions for each segment as percentages let currentPercent = 0 ;…" at bounding box center [529, 532] width 473 height 848
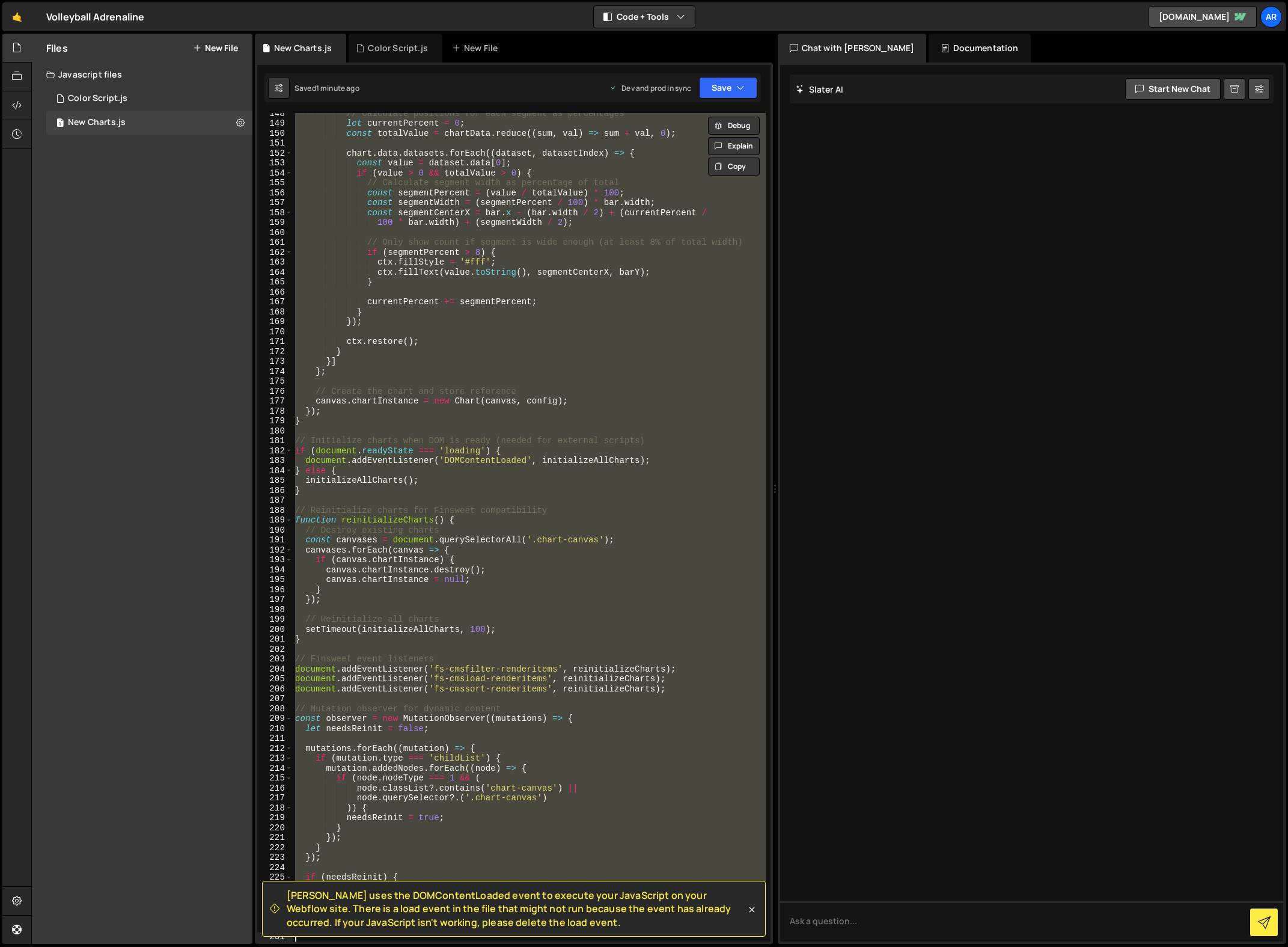
paste textarea "document.addEventListener('fs-cmssort-renderitems', reinitializeCharts);"
type textarea "document.addEventListener('fs-cmssort-renderitems', reinitializeCharts);"
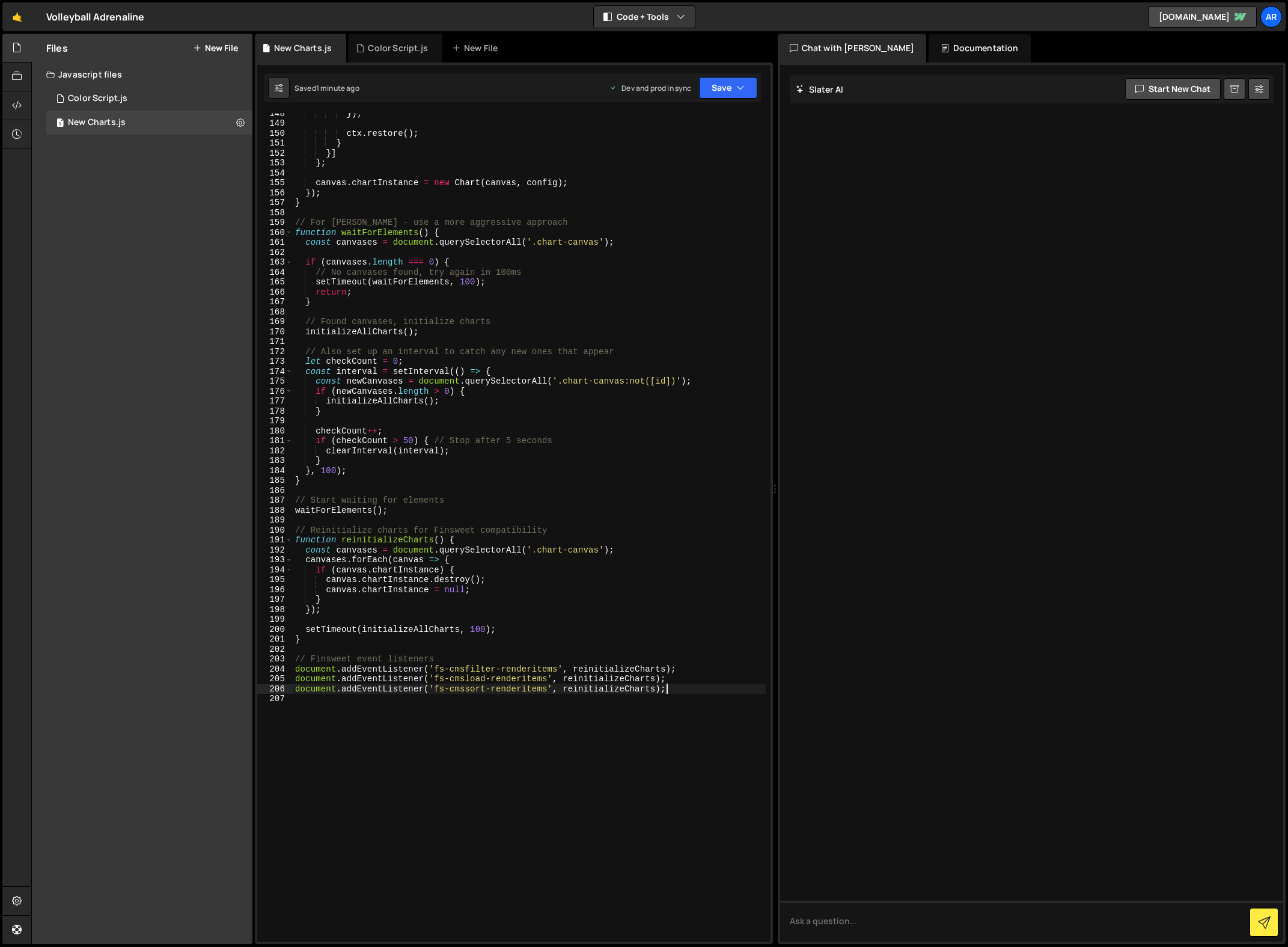
click at [498, 417] on div "}) ; ctx . restore ( ) ; } }] } ; canvas . chartInstance = new Chart ( canvas ,…" at bounding box center [529, 532] width 473 height 848
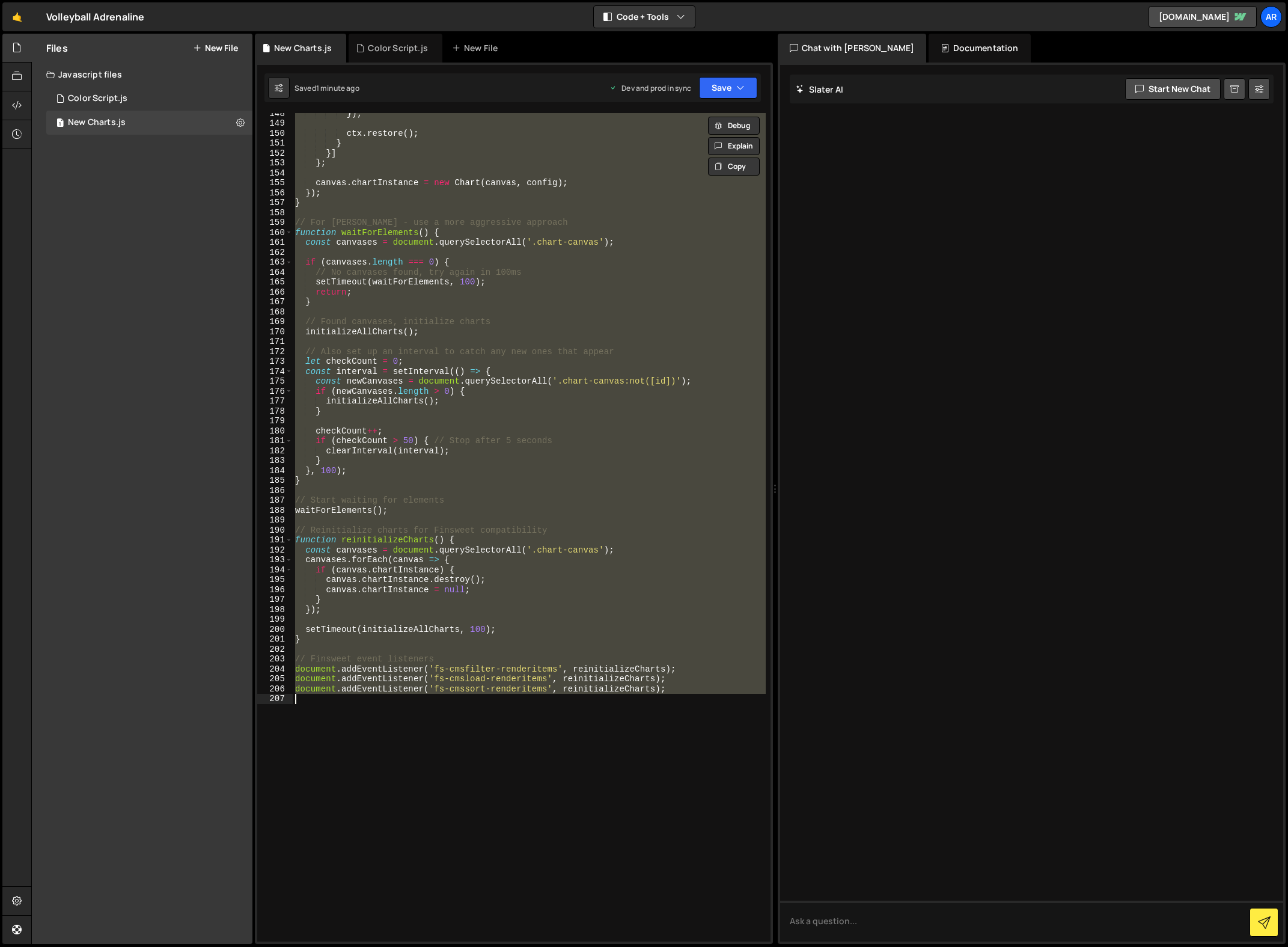
paste textarea "});"
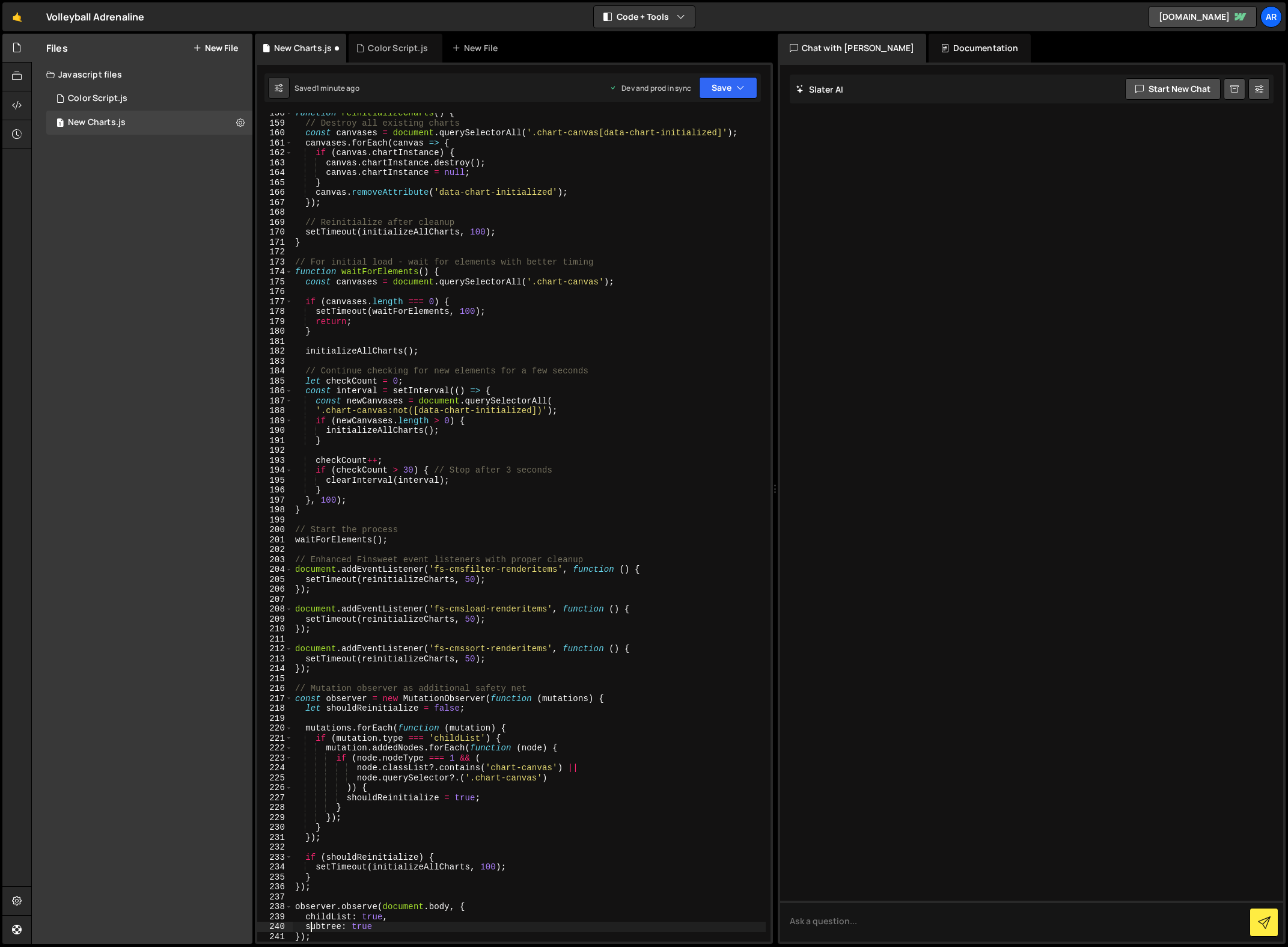
scroll to position [1572, 0]
click at [538, 389] on div "function reinitializeCharts ( ) { // Destroy all existing charts const canvases…" at bounding box center [529, 532] width 473 height 848
click at [442, 273] on div "function reinitializeCharts ( ) { // Destroy all existing charts const canvases…" at bounding box center [529, 532] width 473 height 848
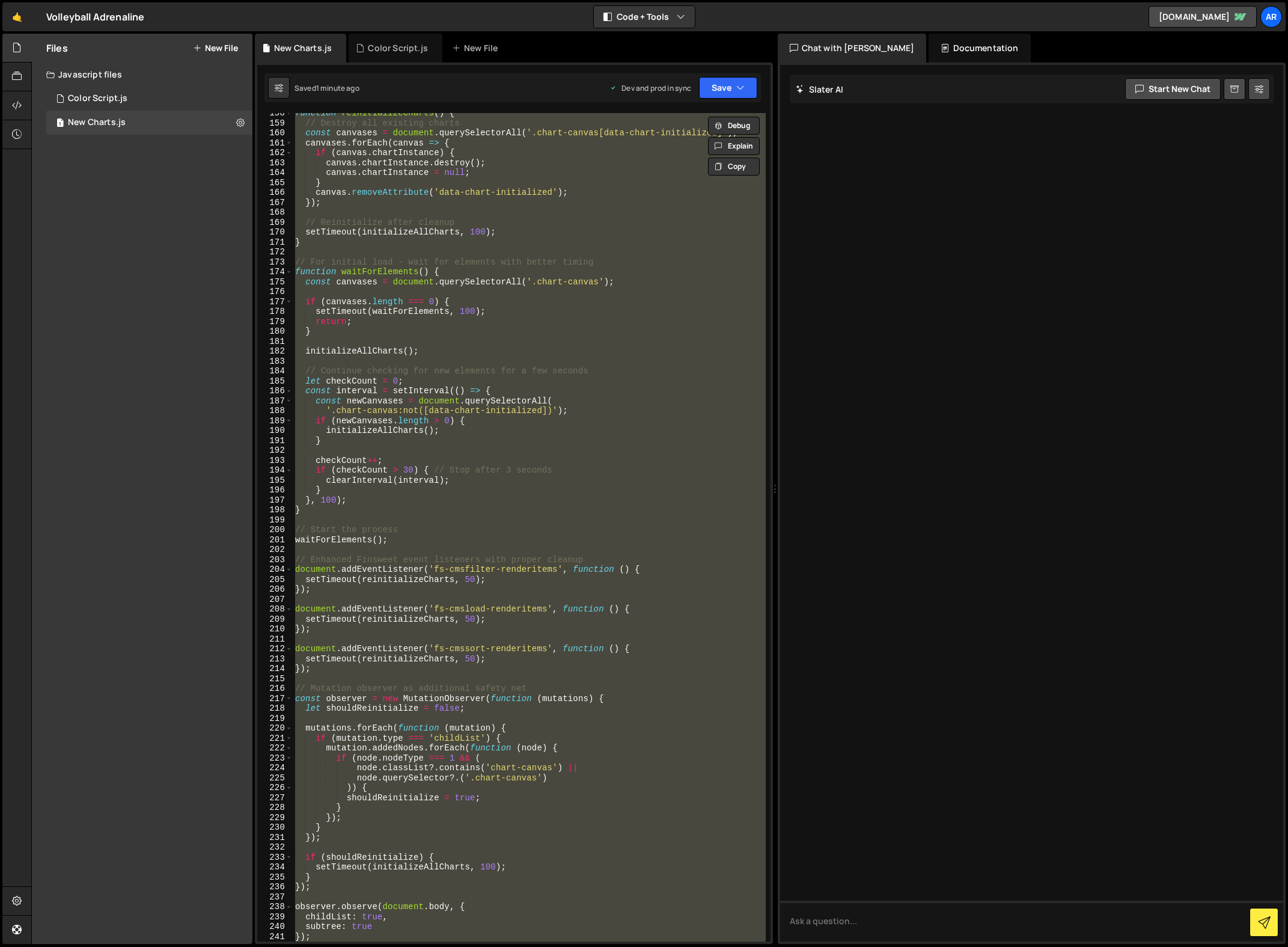
type textarea "// });"
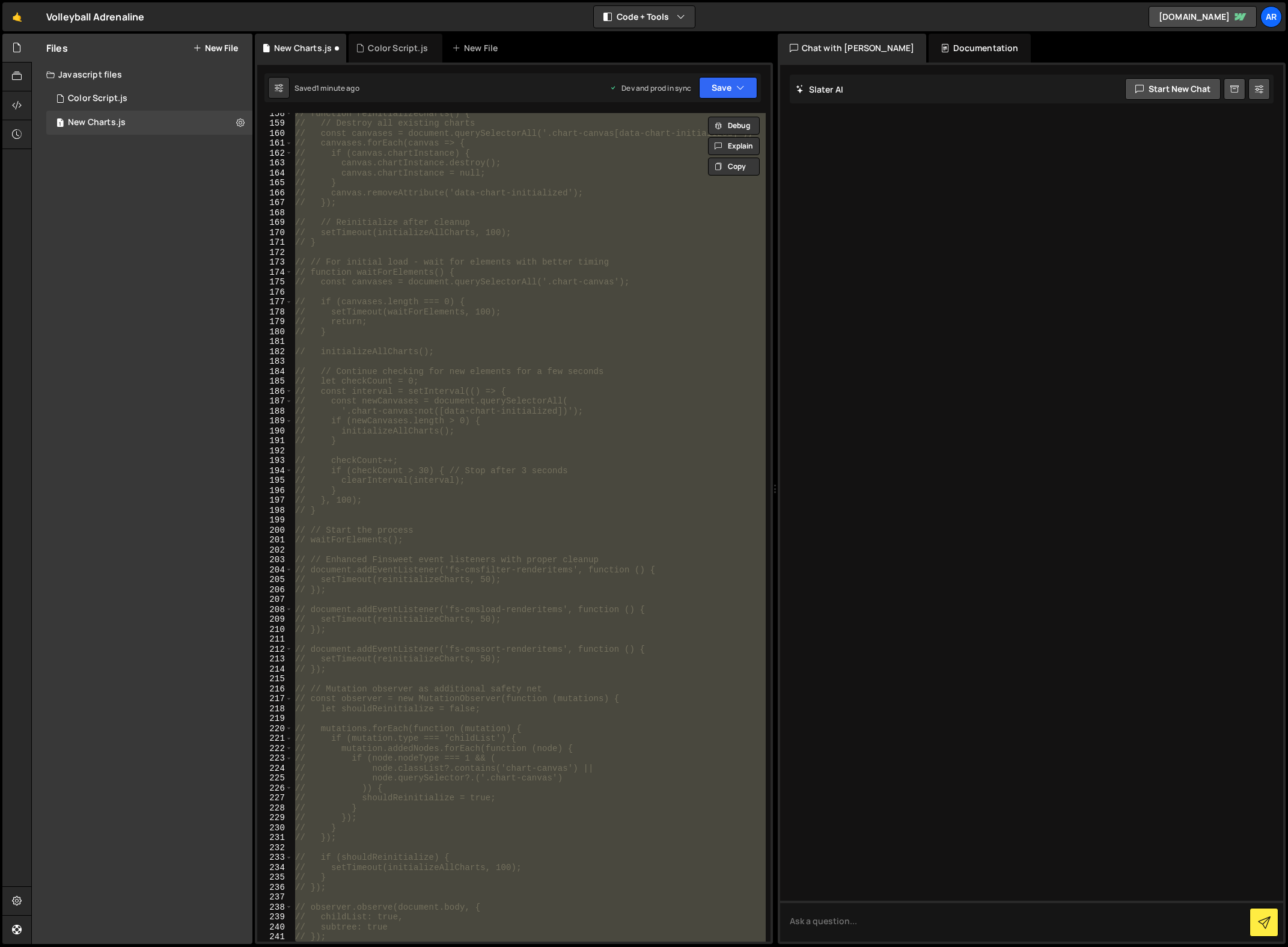
scroll to position [1995, 0]
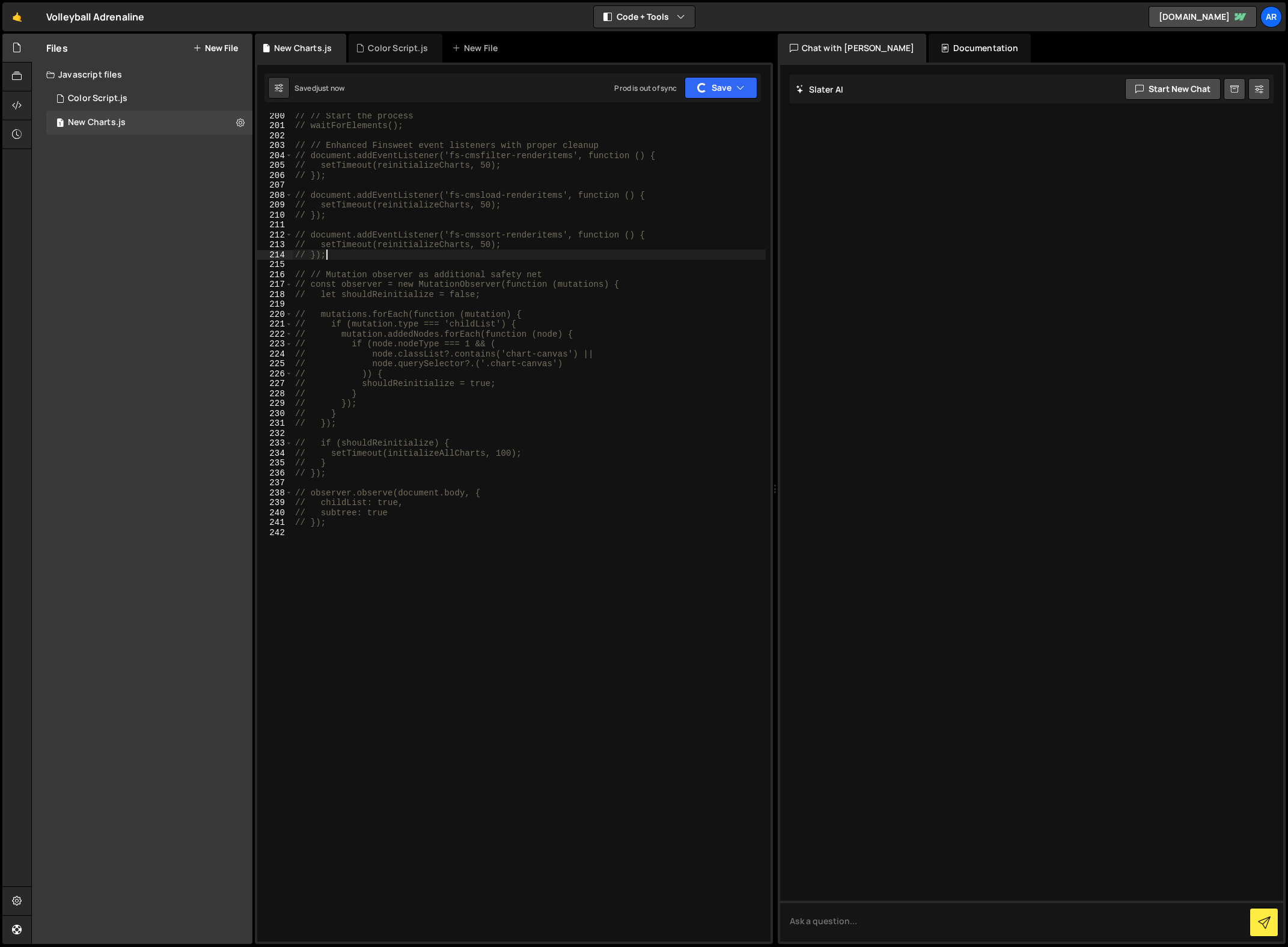
click at [599, 257] on div "// // Start the process // waitForElements(); // // Enhanced Finsweet event lis…" at bounding box center [529, 534] width 473 height 848
click at [499, 299] on div "// // Start the process // waitForElements(); // // Enhanced Finsweet event lis…" at bounding box center [529, 534] width 473 height 848
type textarea "// let shouldReinitialize = false;"
